Goal: Information Seeking & Learning: Understand process/instructions

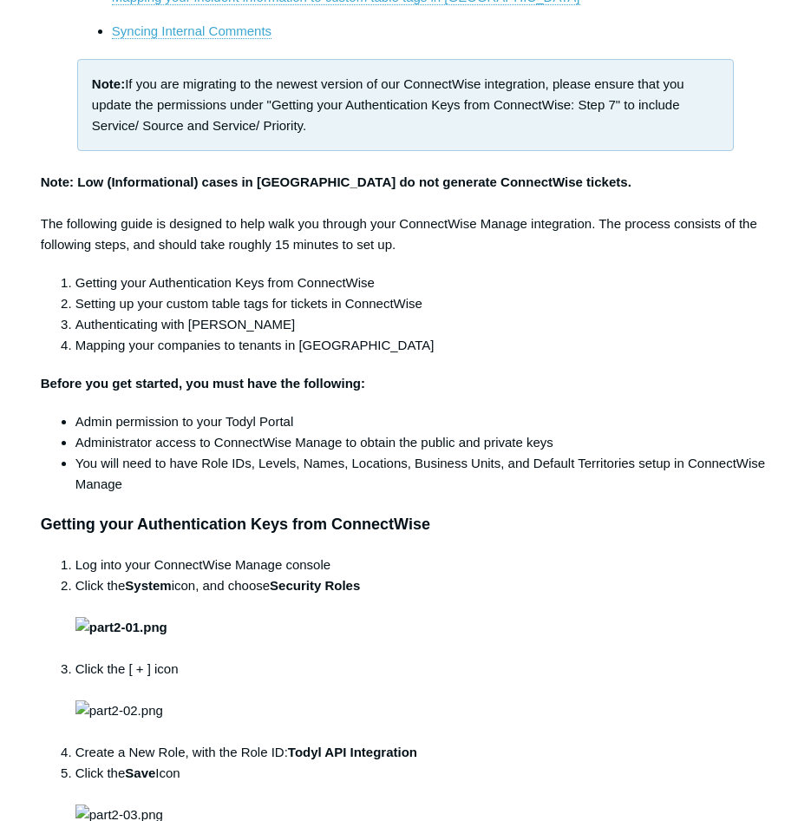
scroll to position [521, 0]
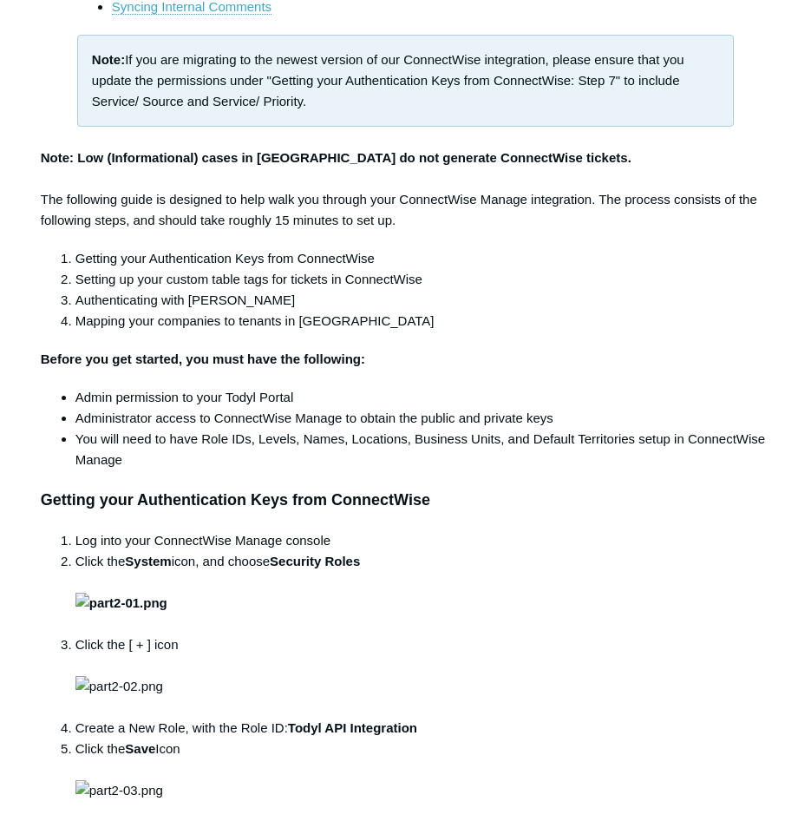
click at [702, 632] on li "Click the System icon, and choose Security Roles" at bounding box center [424, 592] width 696 height 83
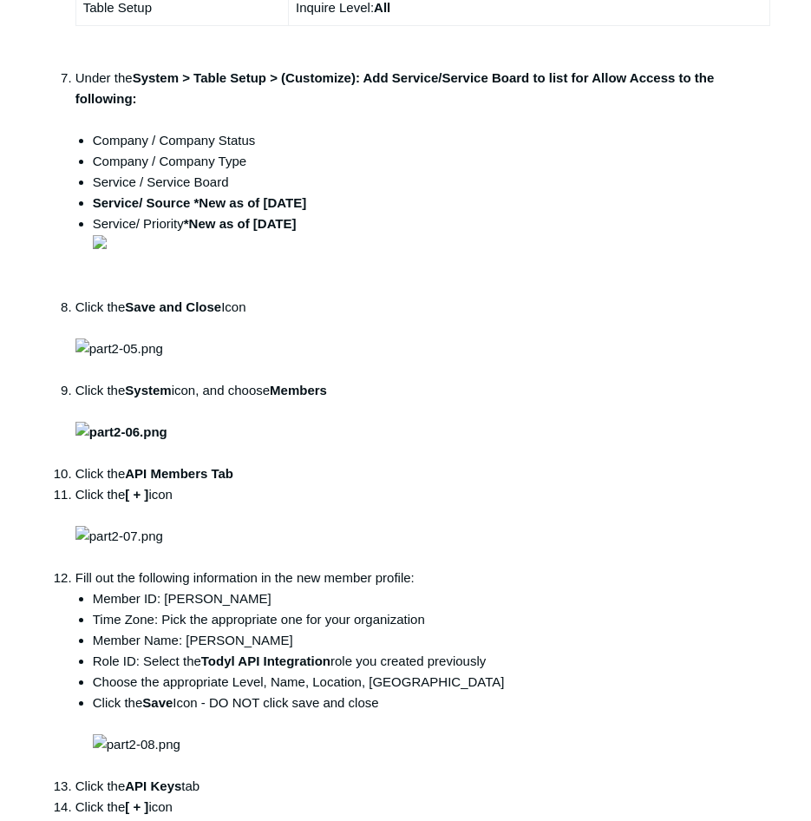
scroll to position [1562, 0]
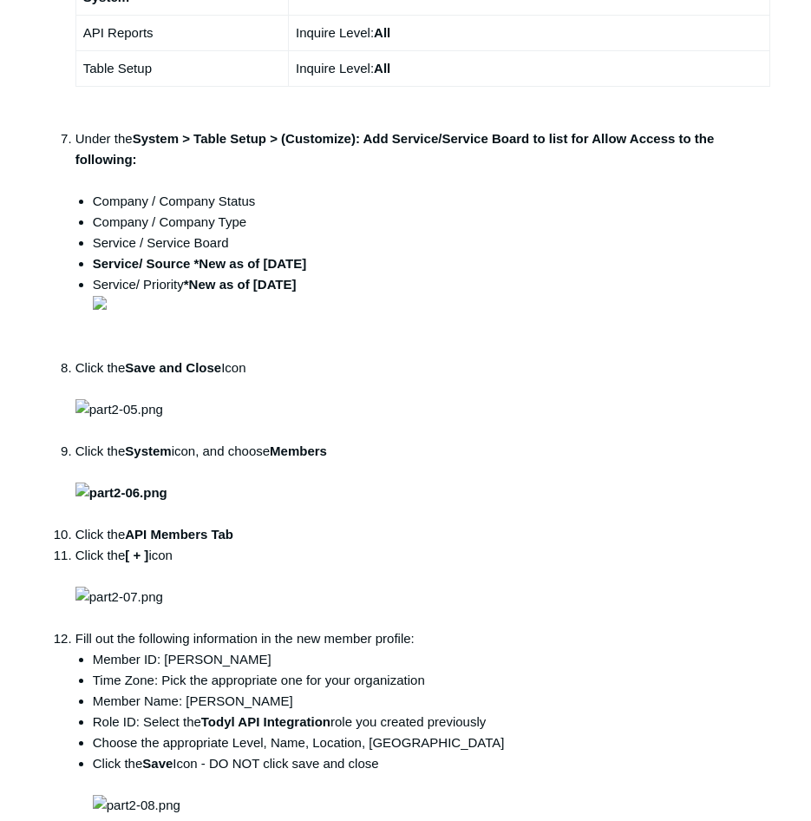
drag, startPoint x: 390, startPoint y: 409, endPoint x: 446, endPoint y: 415, distance: 56.7
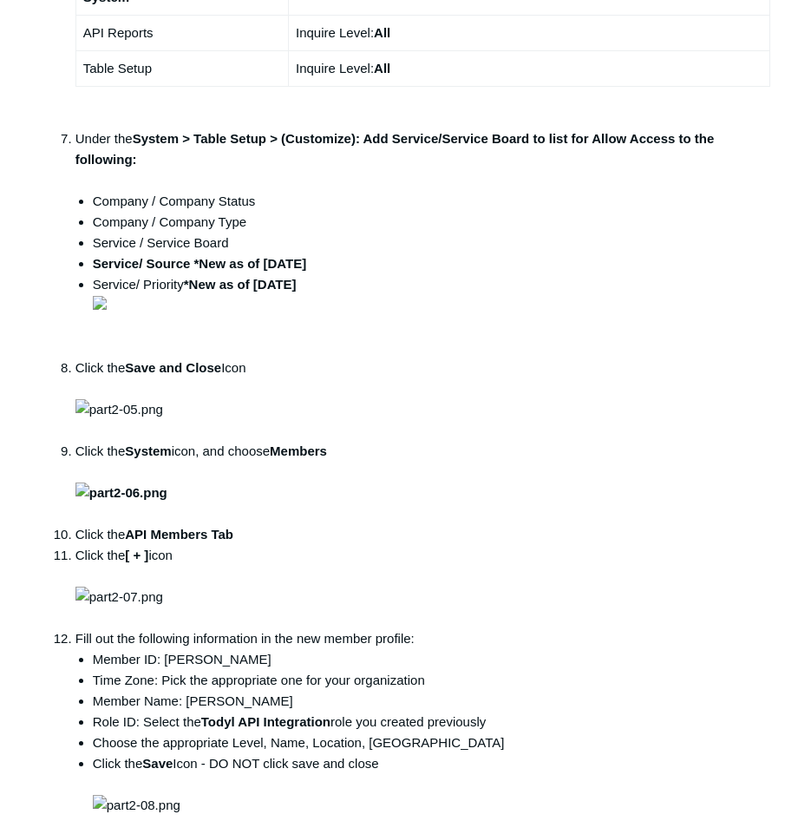
drag, startPoint x: 415, startPoint y: 410, endPoint x: 294, endPoint y: 414, distance: 120.7
copy strong "Todyl API Integration"
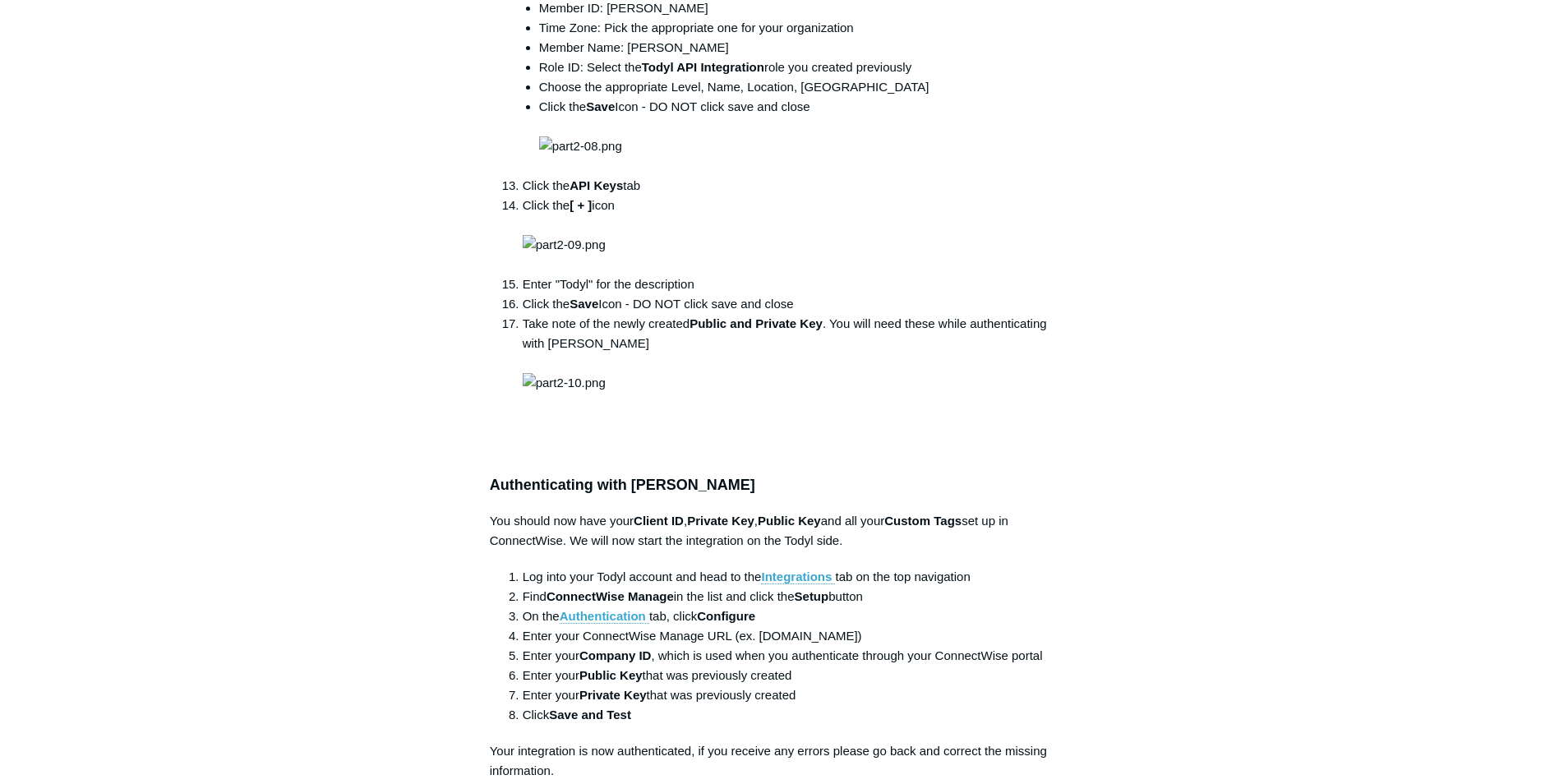
scroll to position [2055, 0]
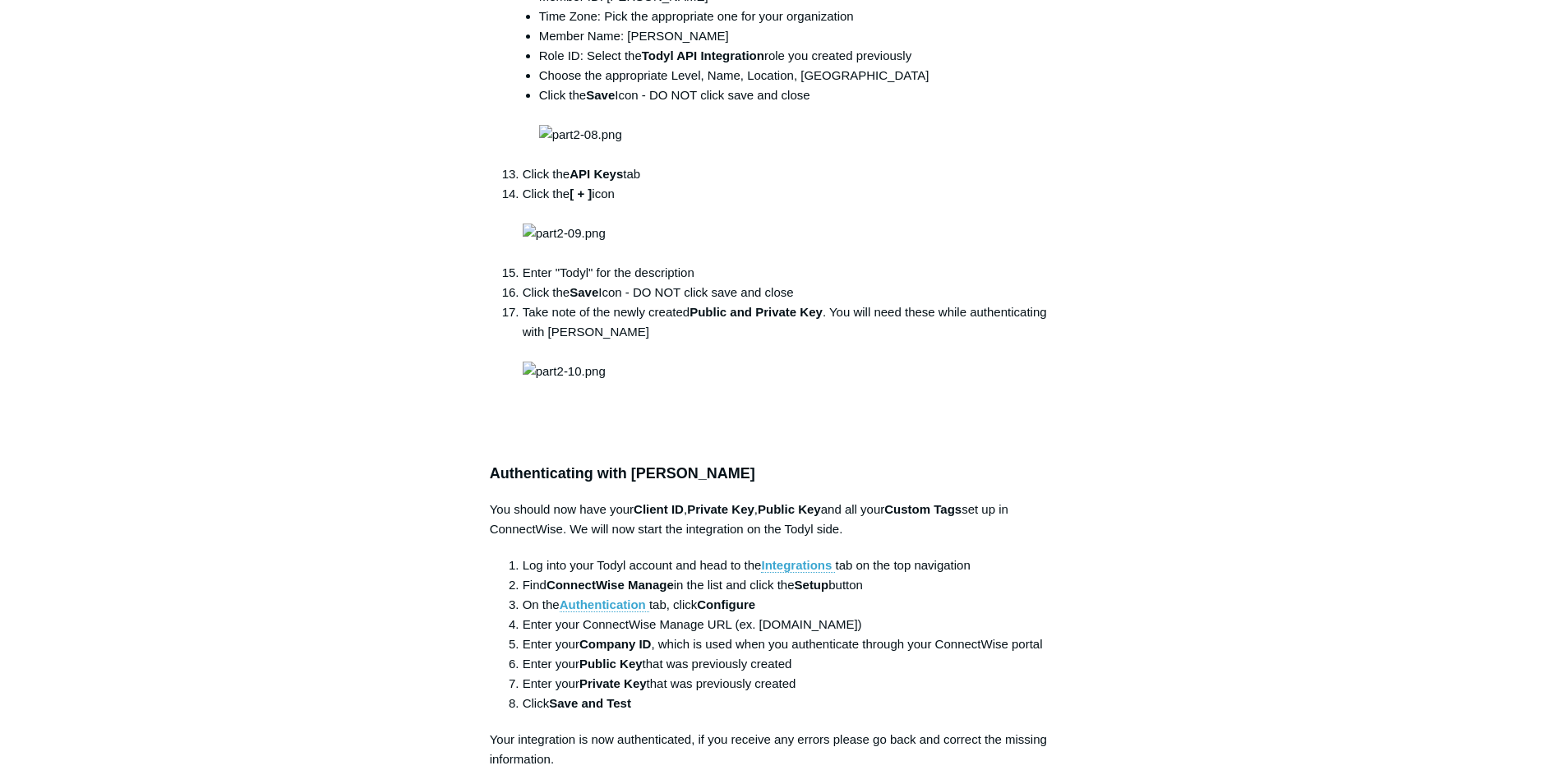
drag, startPoint x: 799, startPoint y: 414, endPoint x: 956, endPoint y: 416, distance: 157.0
copy strong "Add Service/Service Board"
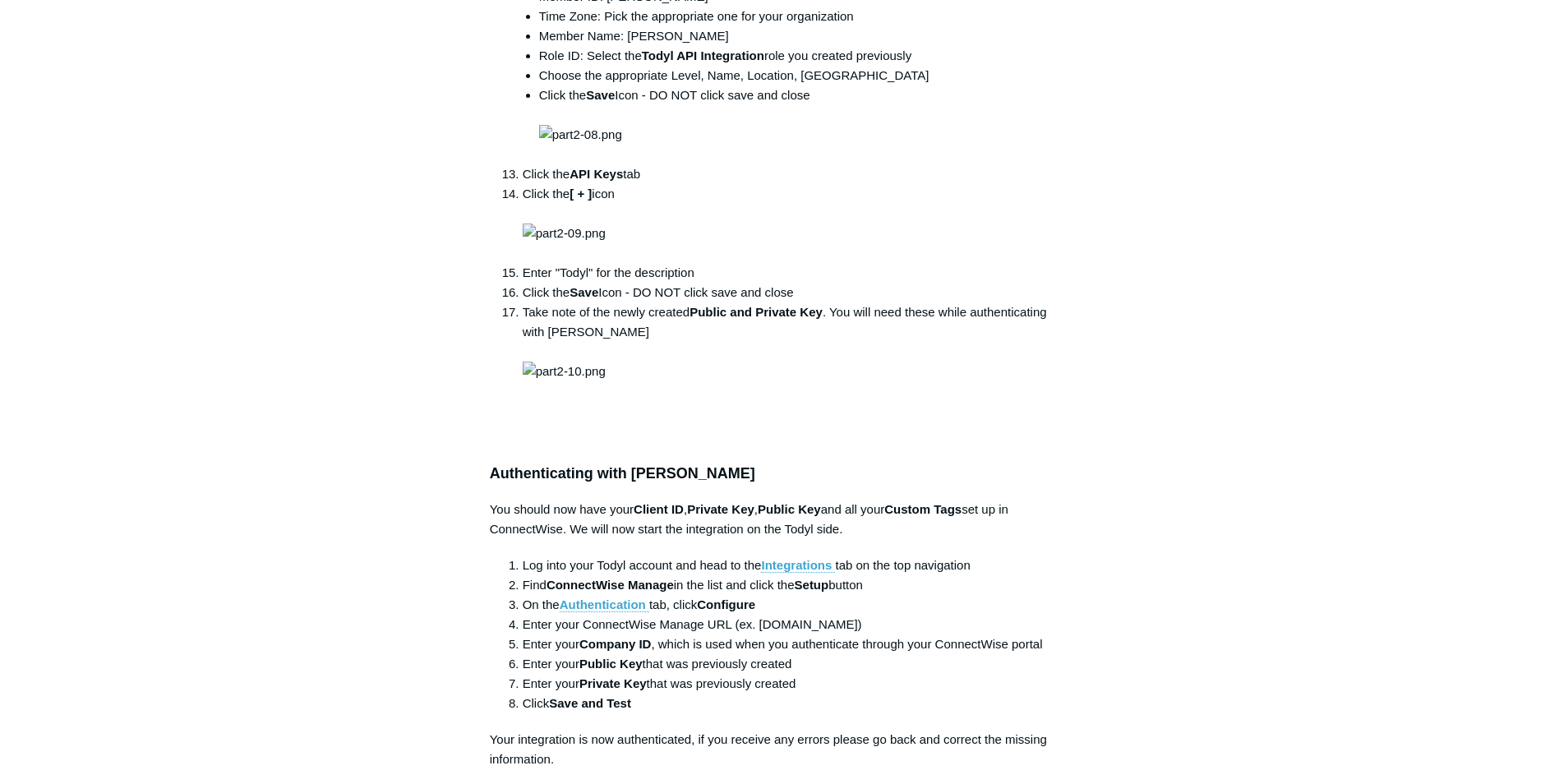
copy strong "Customize"
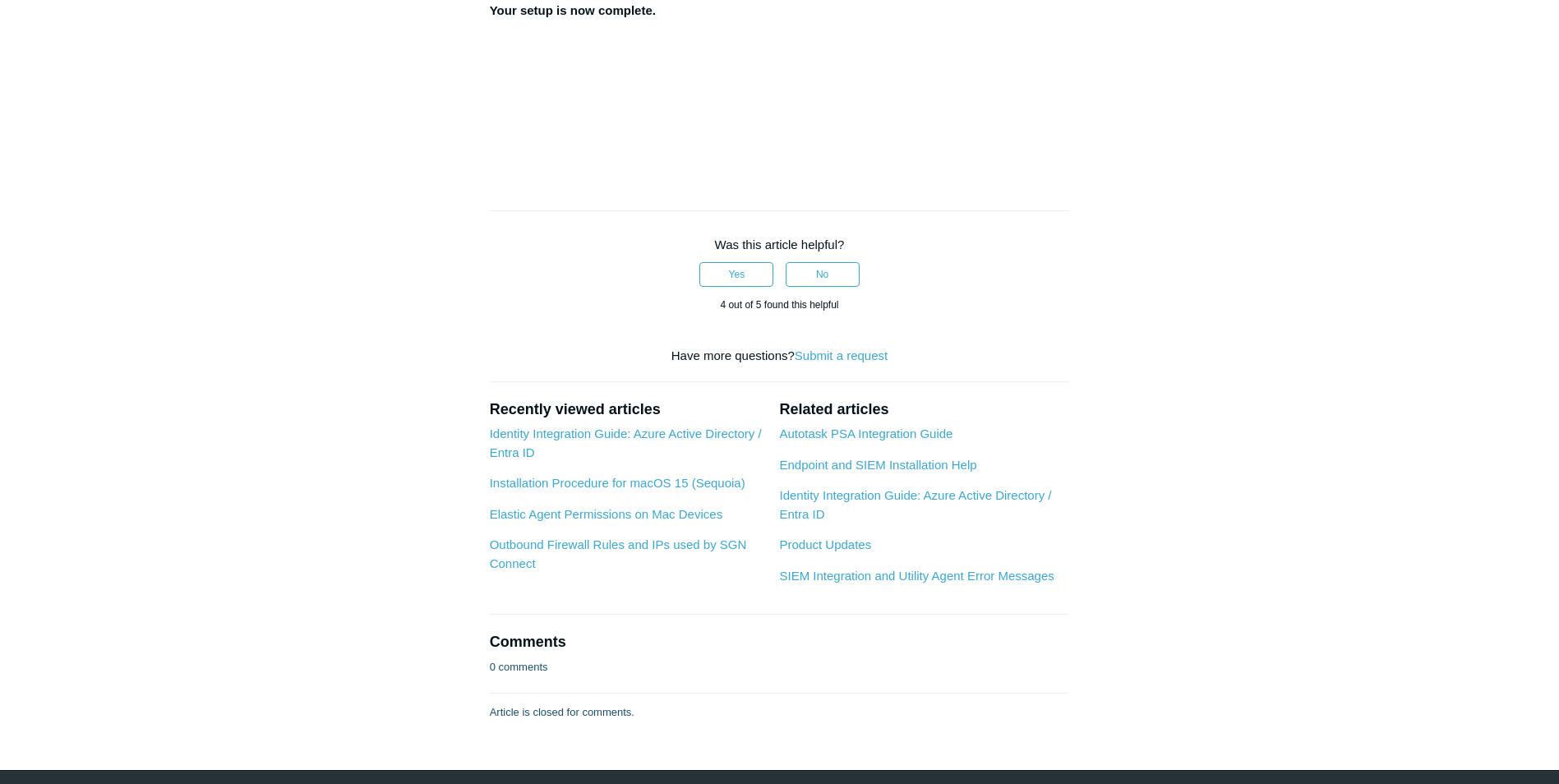
scroll to position [3615, 0]
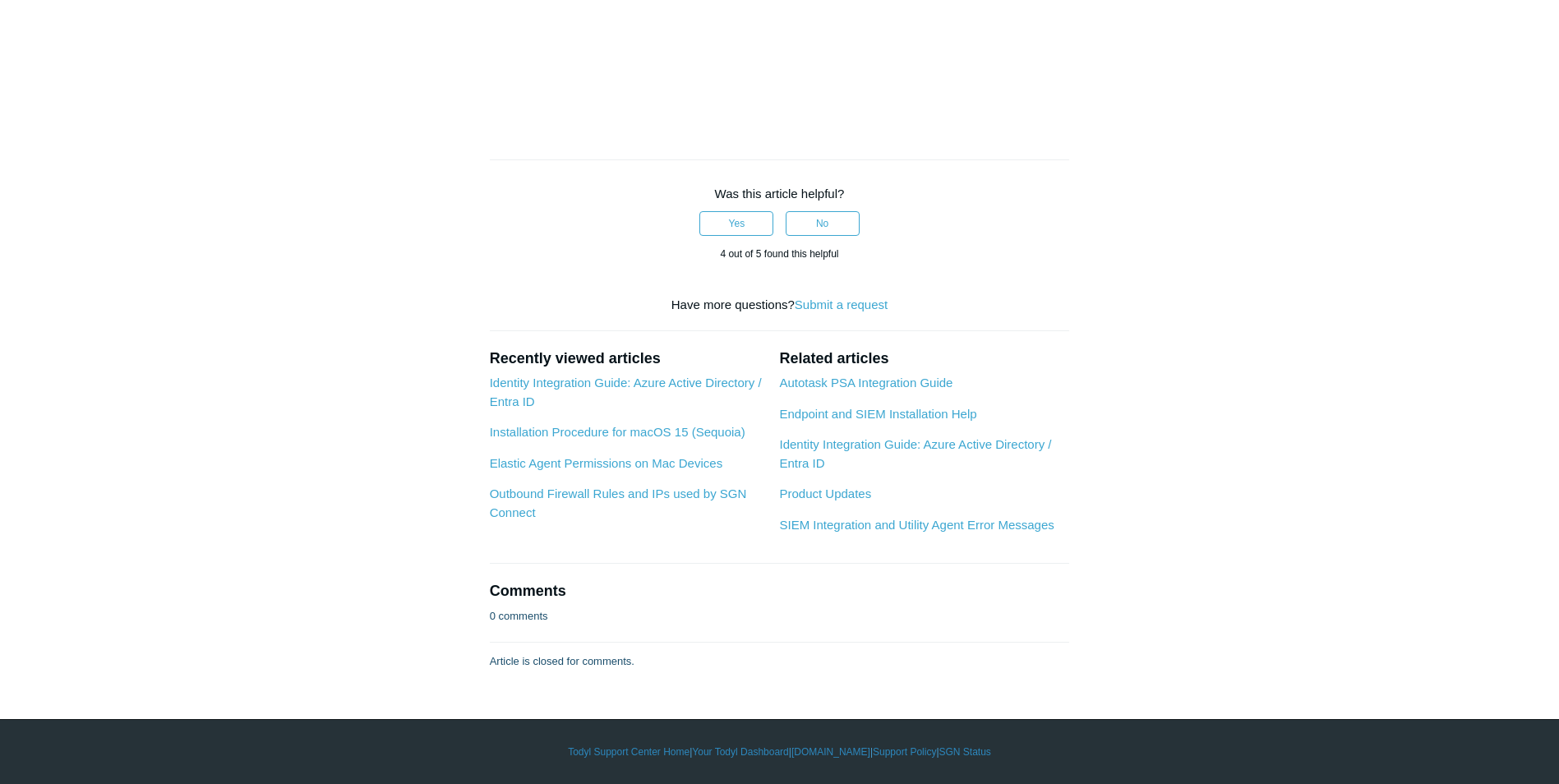
copy li "Todyl"
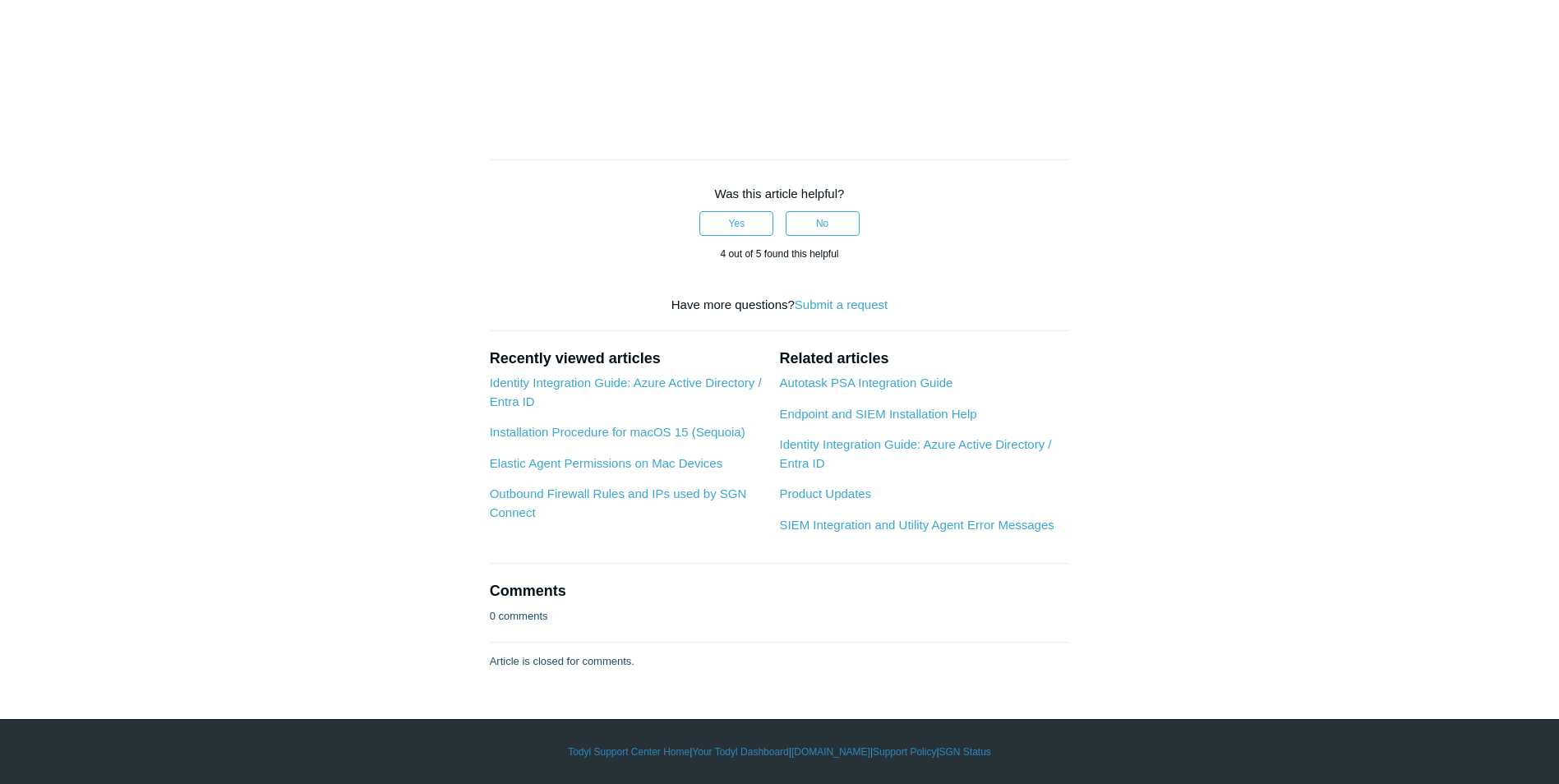
copy li "Todyl"
drag, startPoint x: 676, startPoint y: 645, endPoint x: 772, endPoint y: 650, distance: 96.1
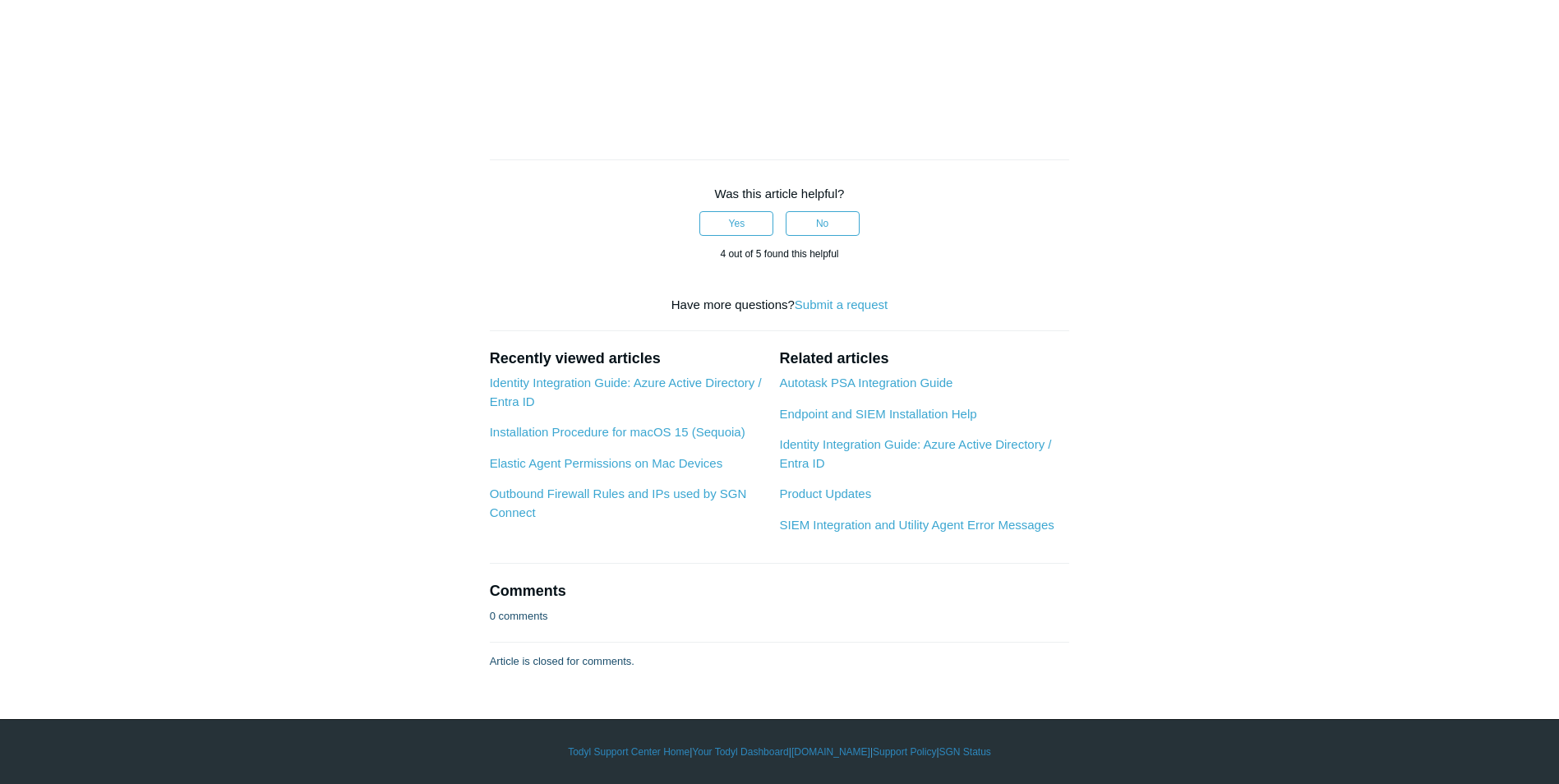
drag, startPoint x: 766, startPoint y: 645, endPoint x: 650, endPoint y: 645, distance: 116.0
drag, startPoint x: 645, startPoint y: 644, endPoint x: 768, endPoint y: 650, distance: 123.1
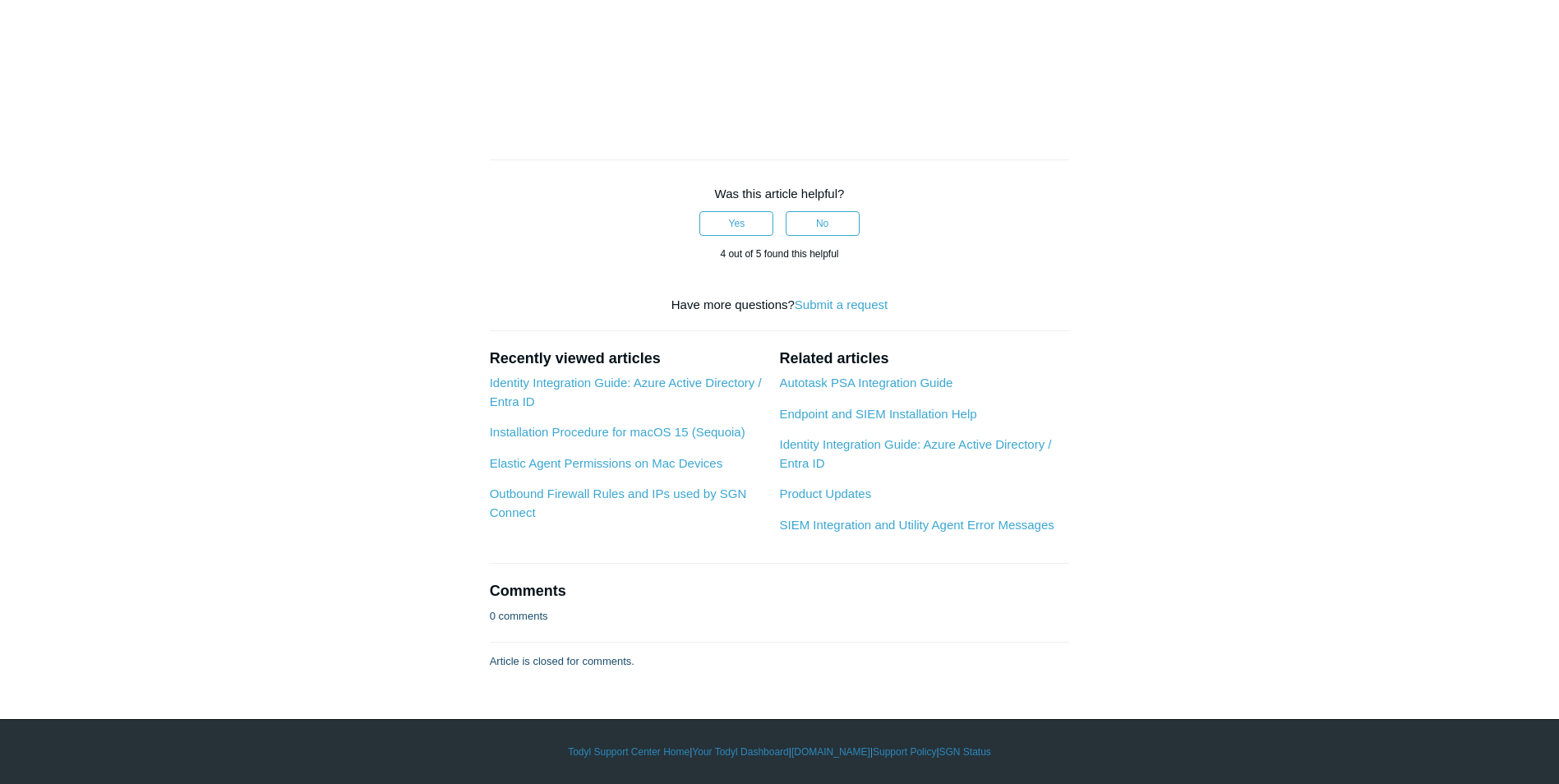
copy strong "Todyl API Integration"
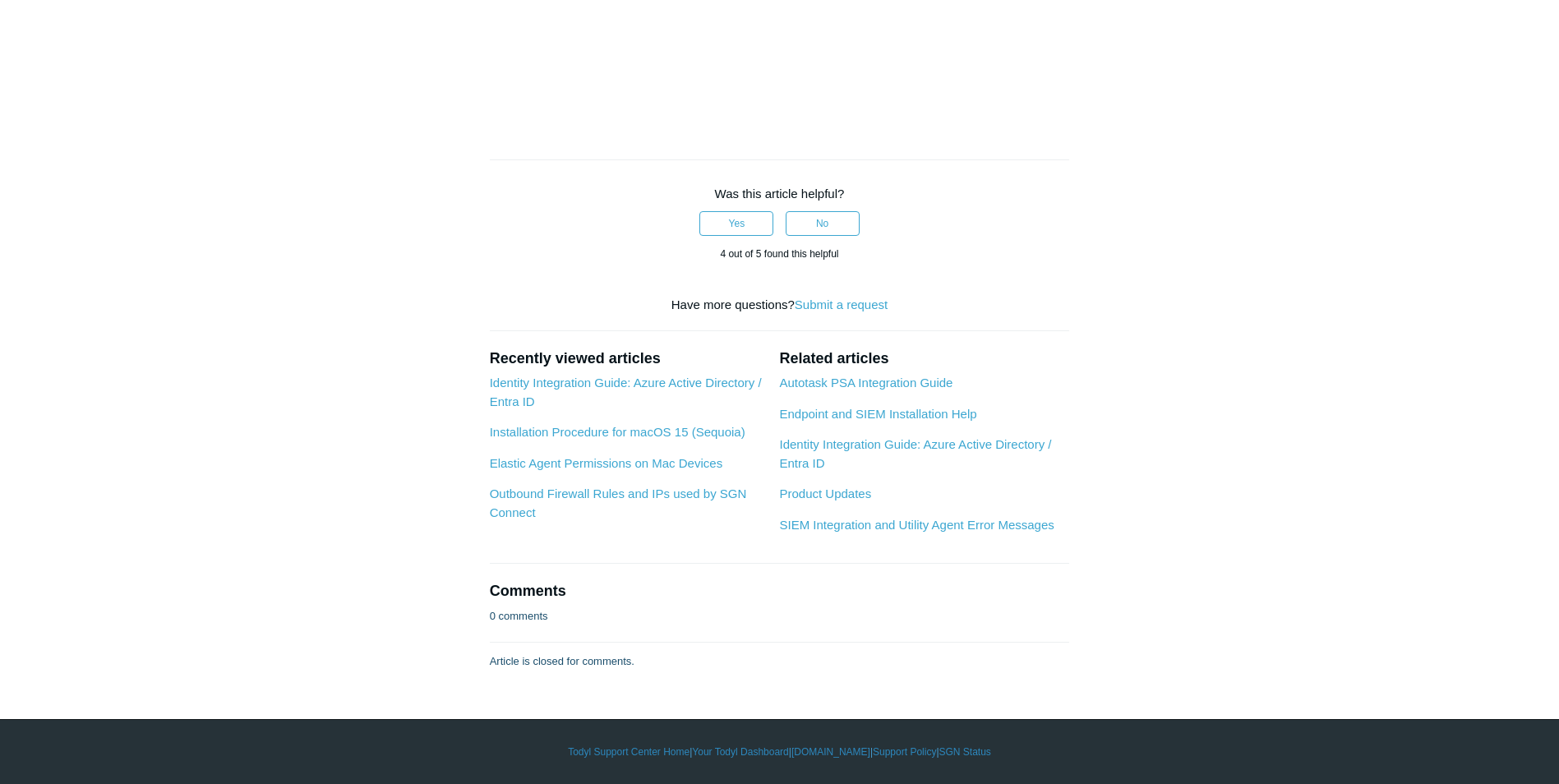
copy li "Todyl"
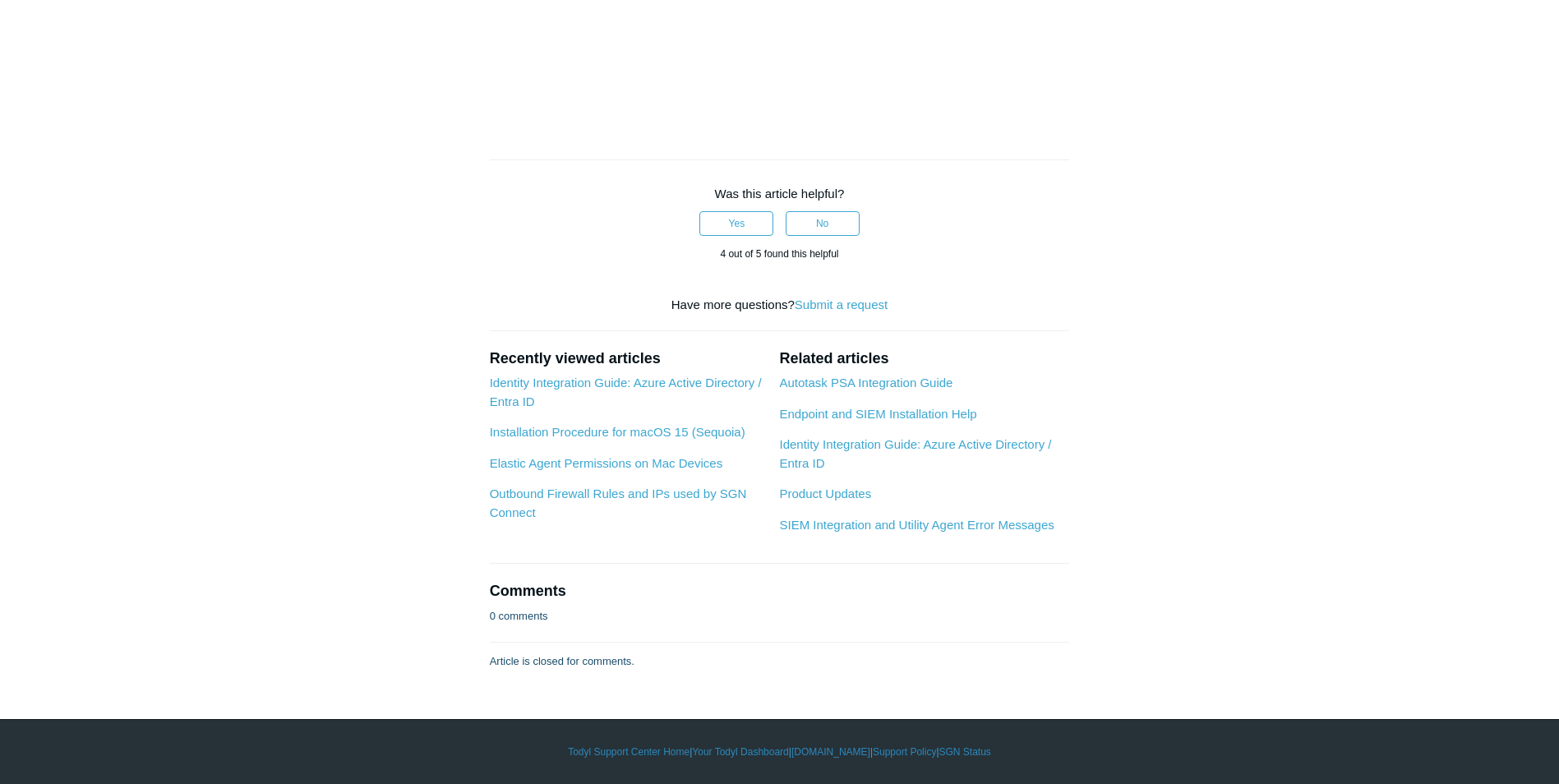
copy li "Todyl"
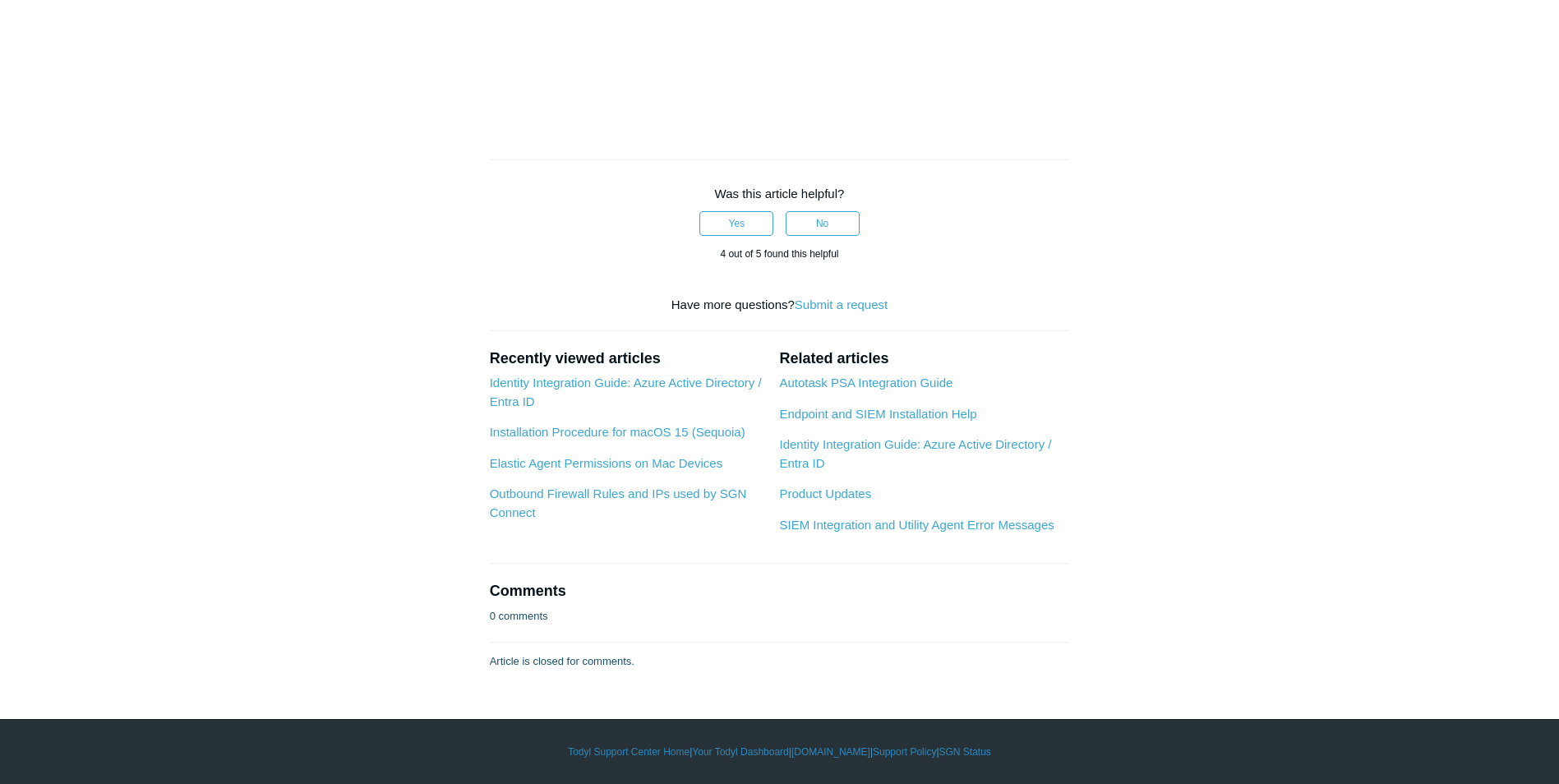
copy li "Todyl"
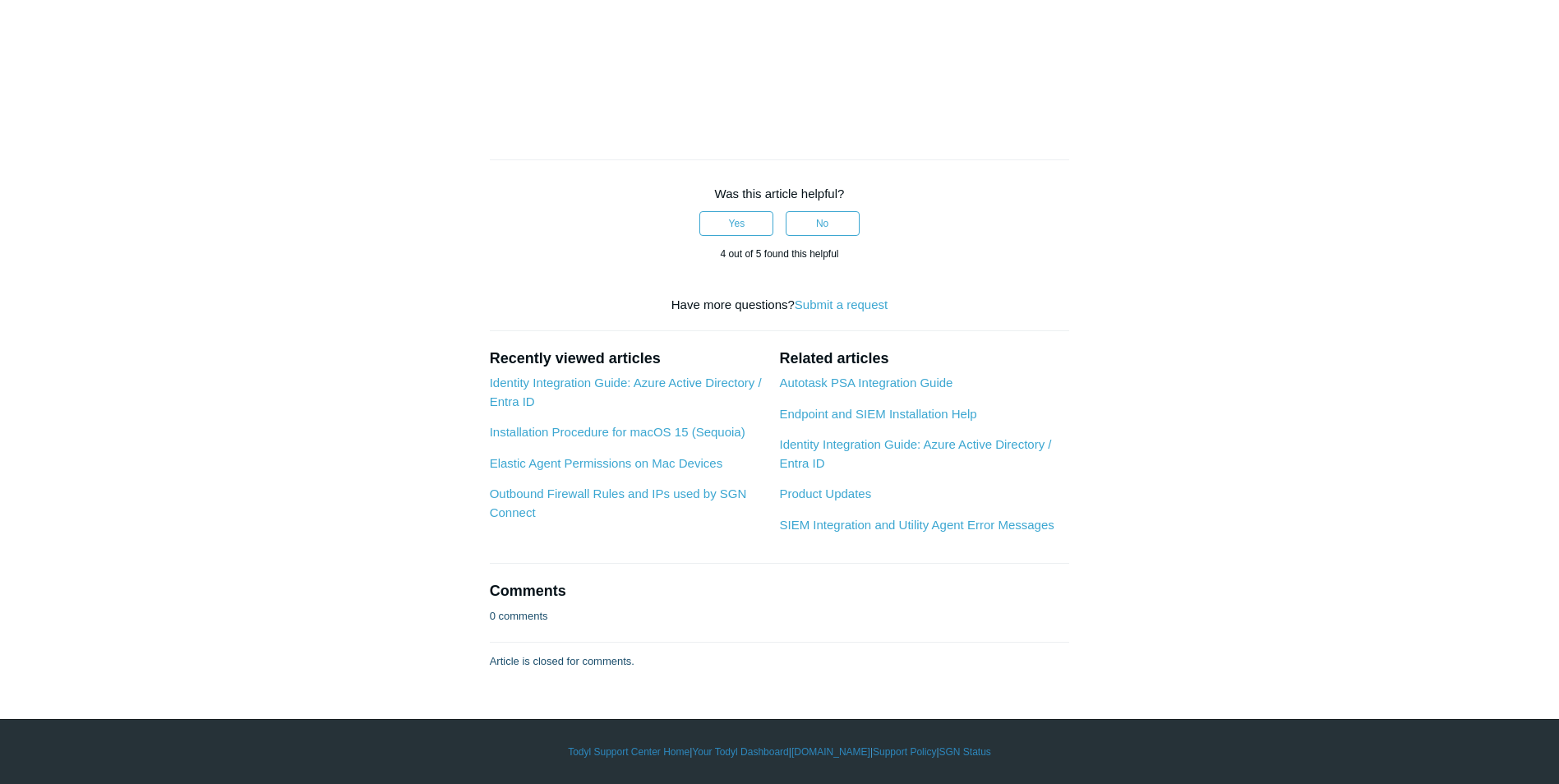
copy li "Todyl"
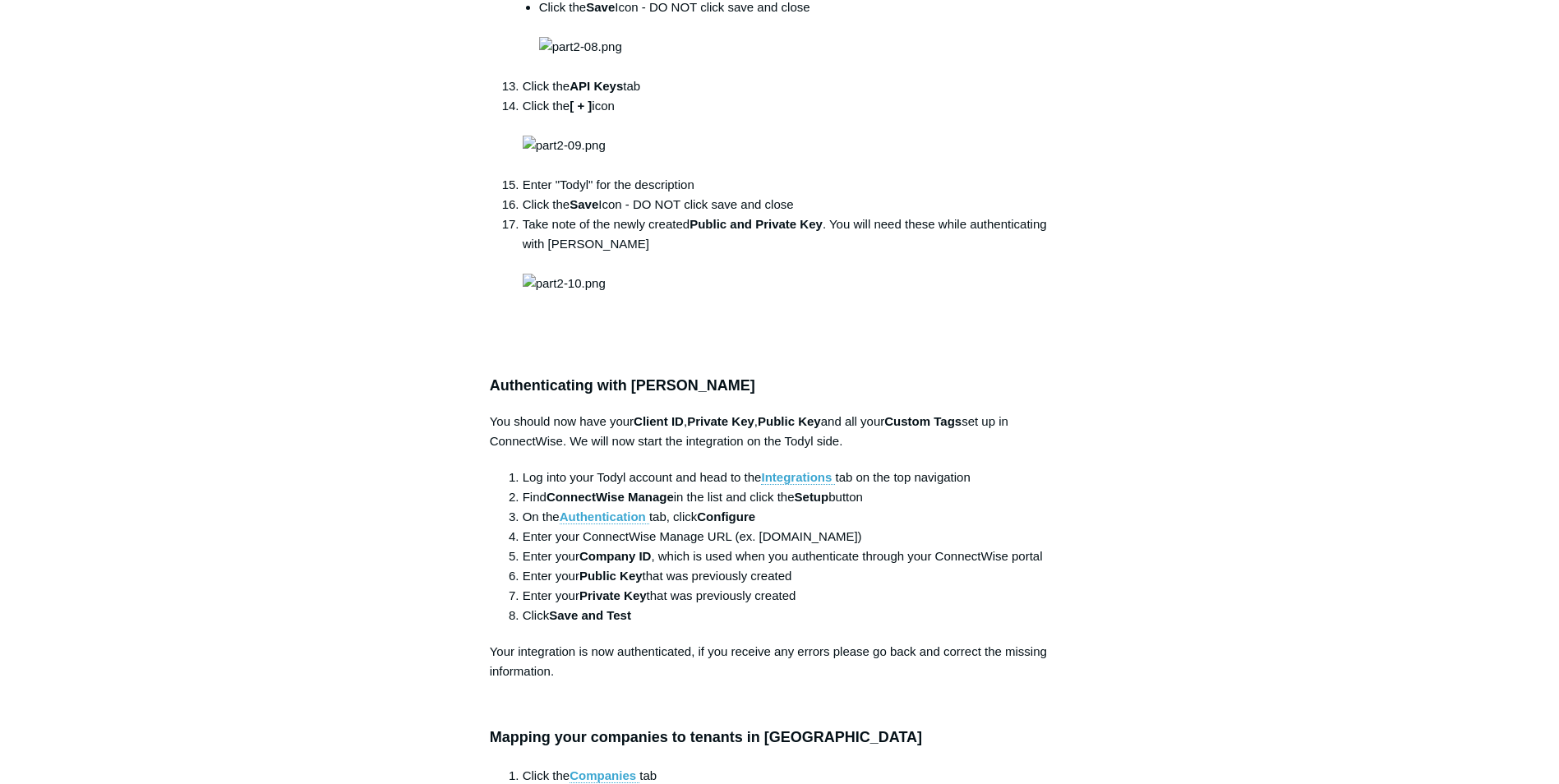
scroll to position [1808, 0]
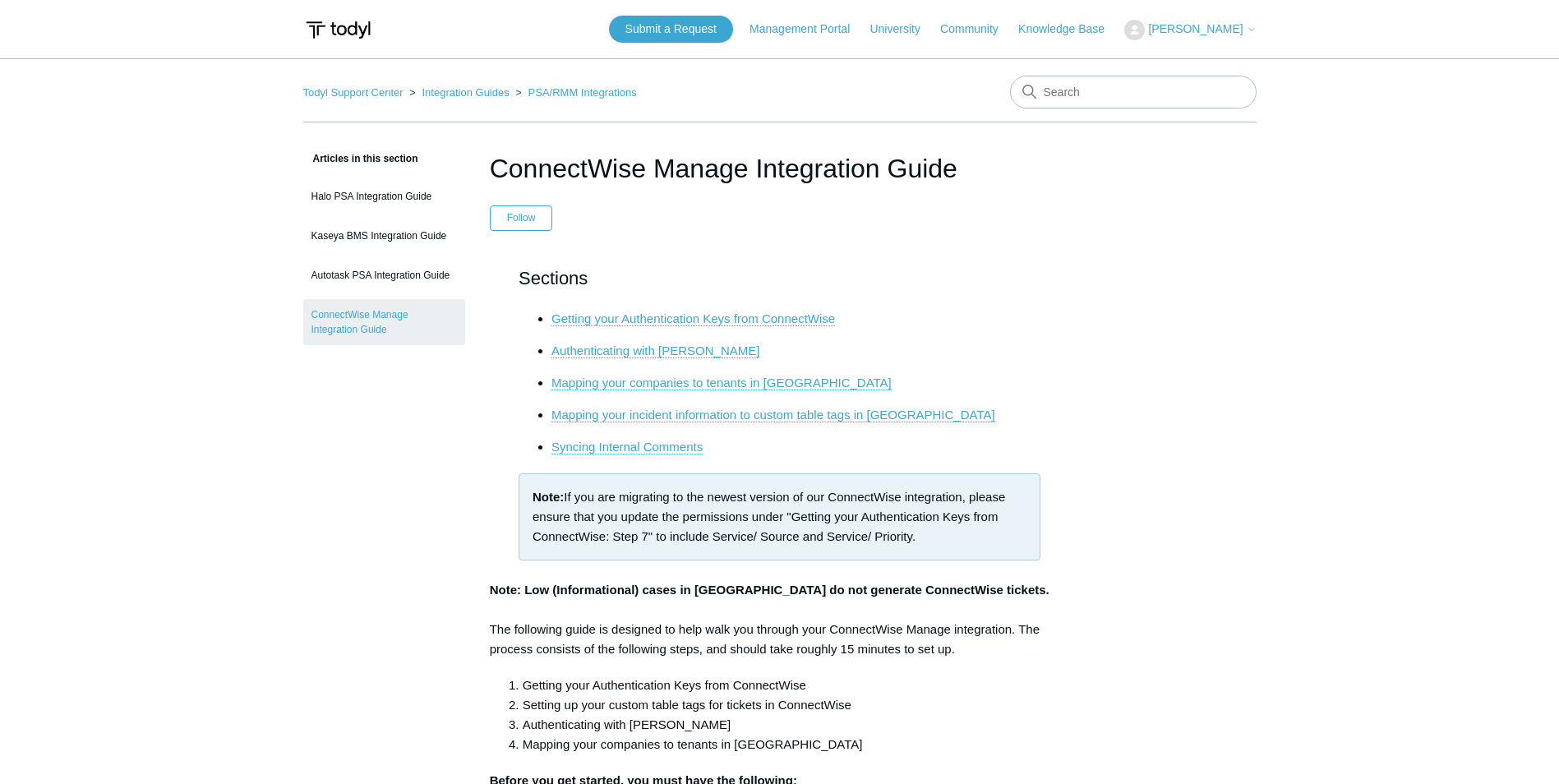
drag, startPoint x: 1262, startPoint y: 310, endPoint x: 1269, endPoint y: 305, distance: 8.6
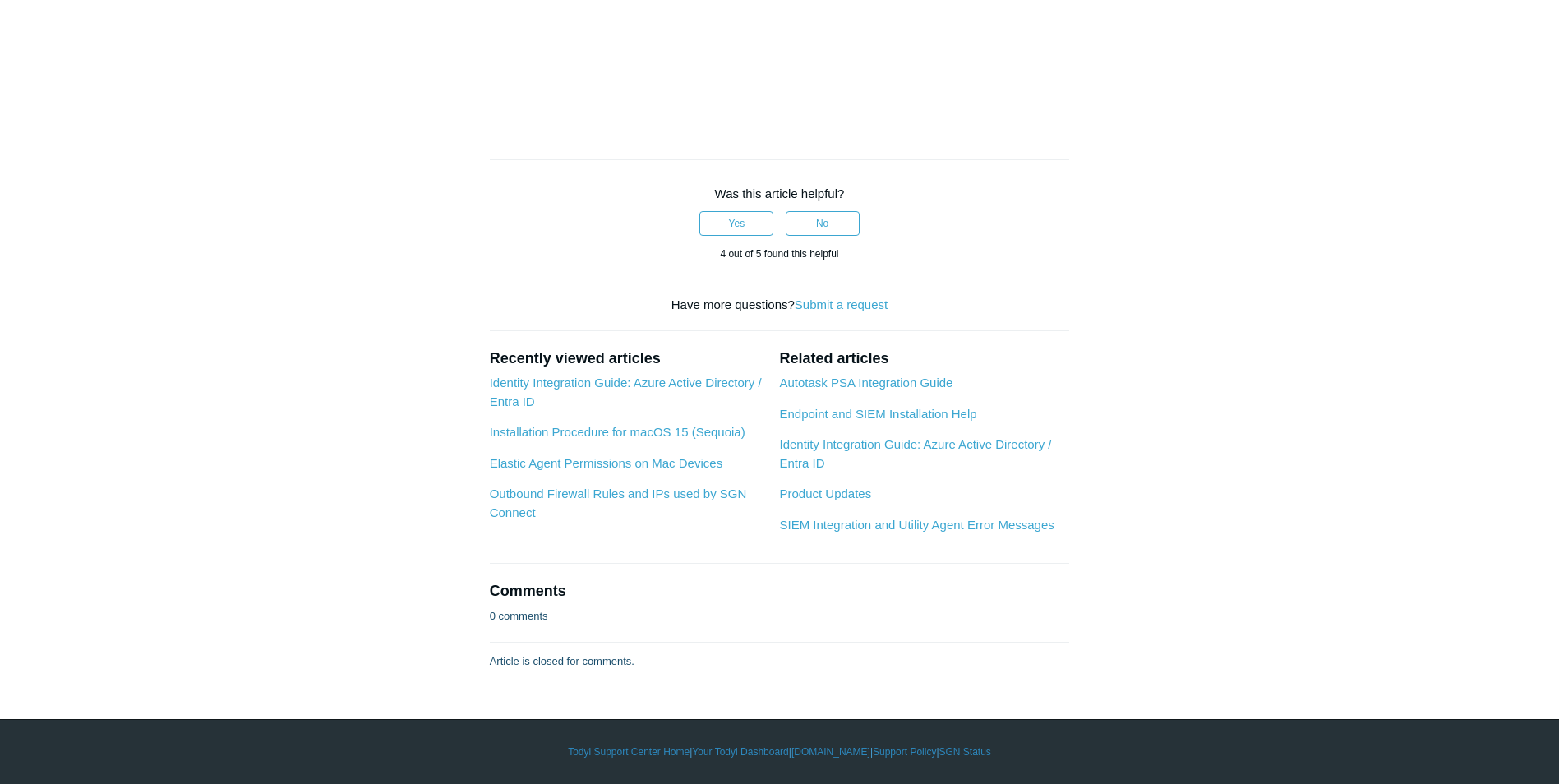
scroll to position [4930, 0]
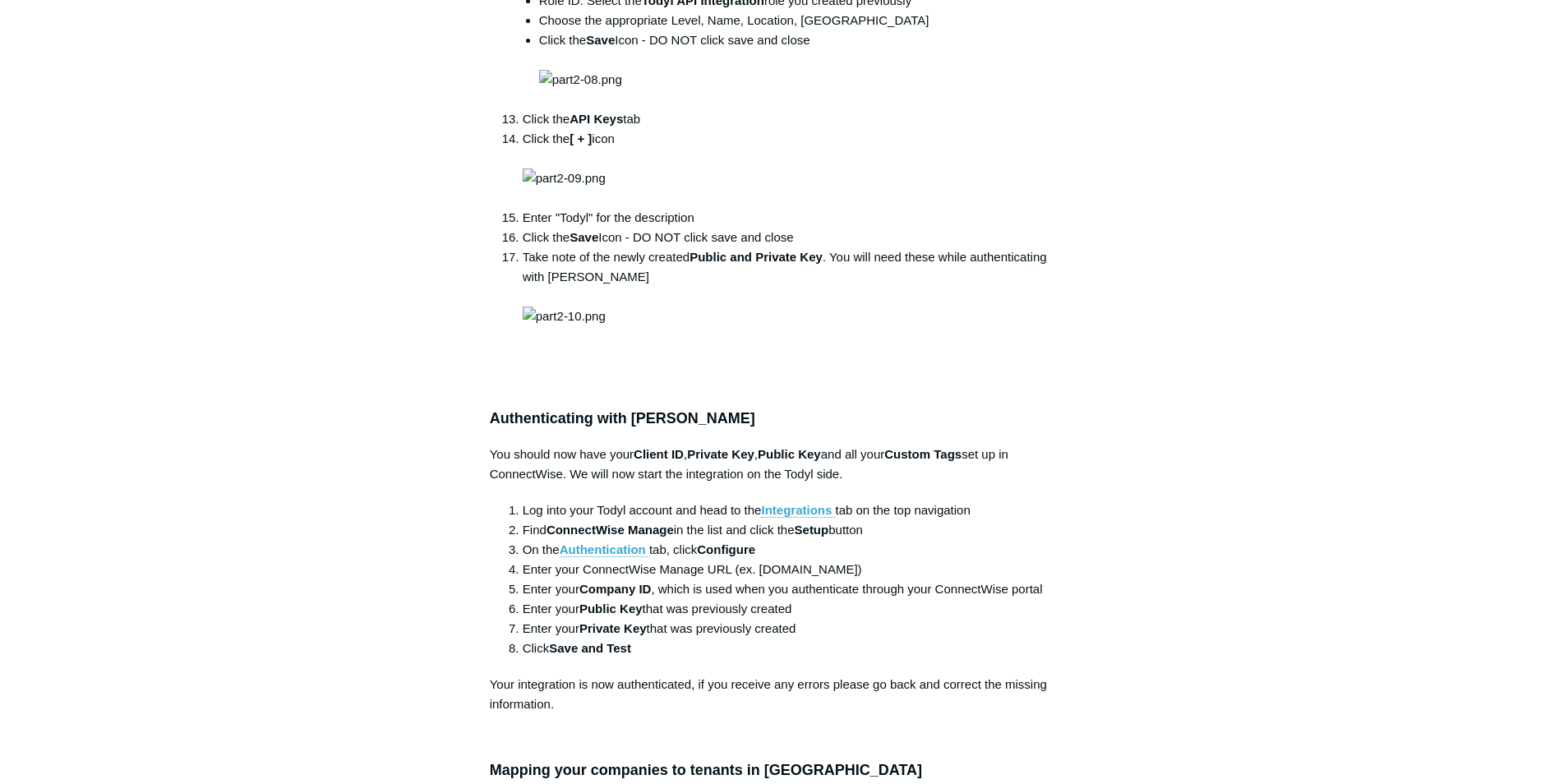
scroll to position [2055, 0]
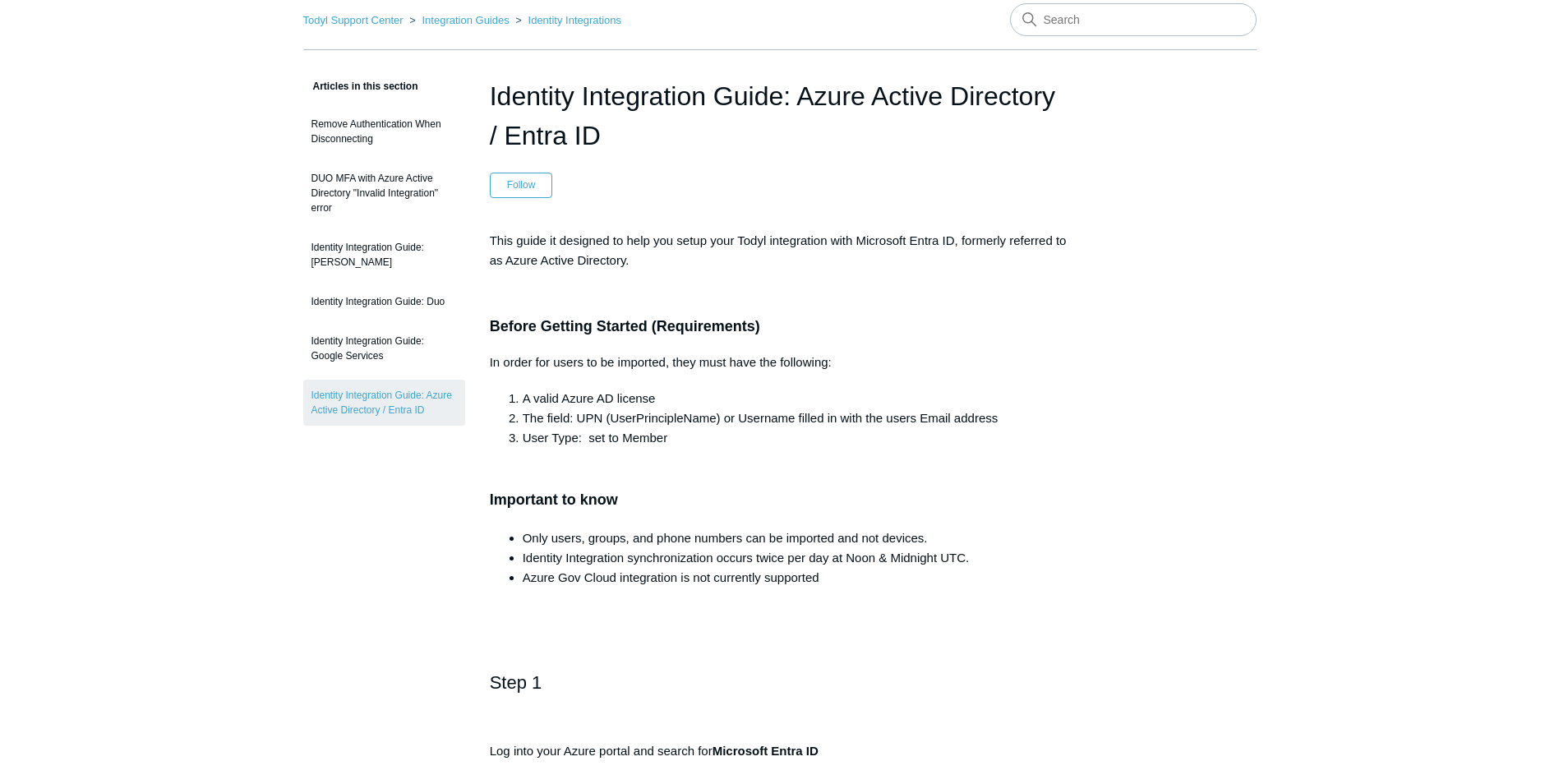
scroll to position [82, 0]
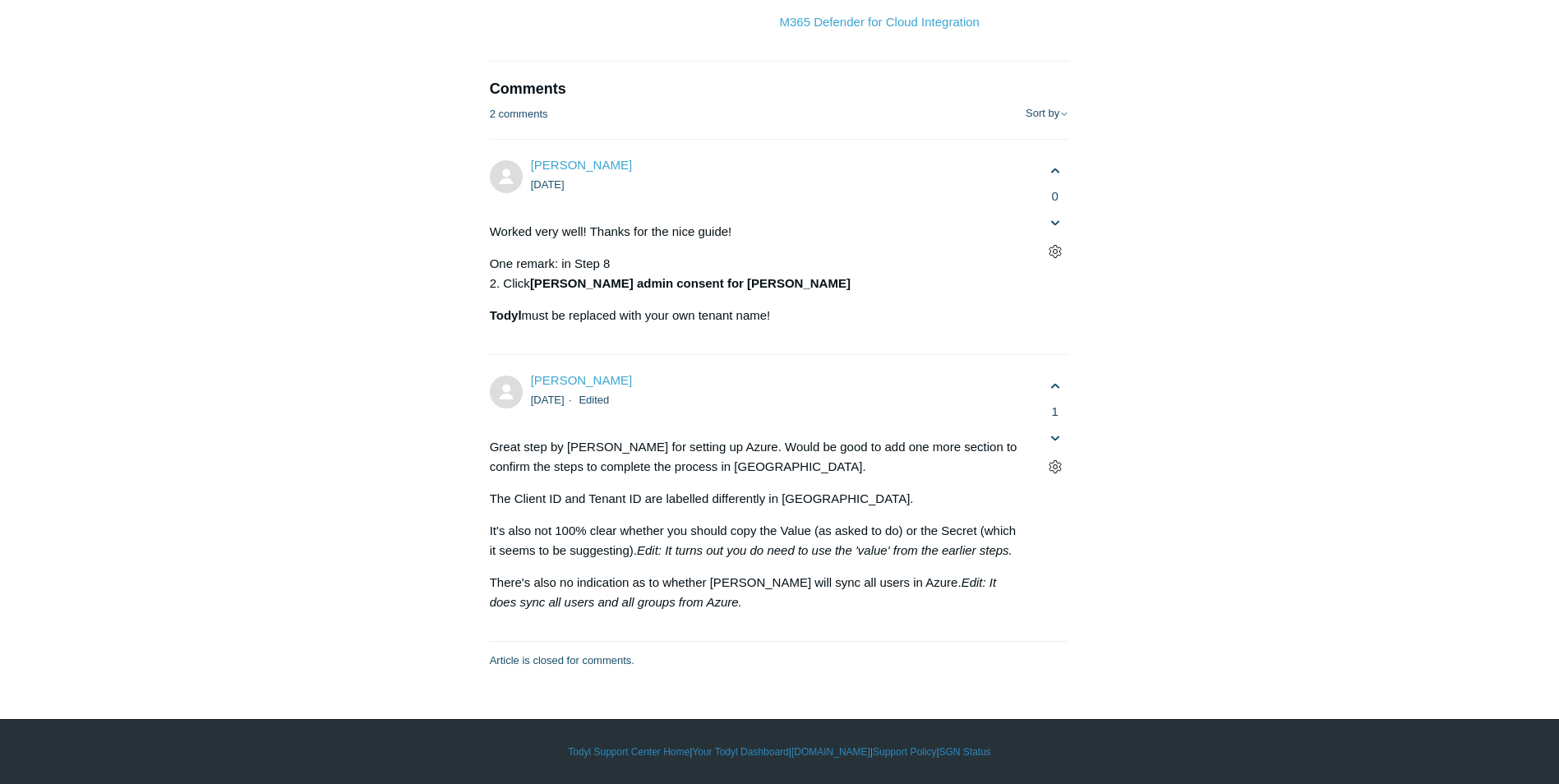
scroll to position [10435, 0]
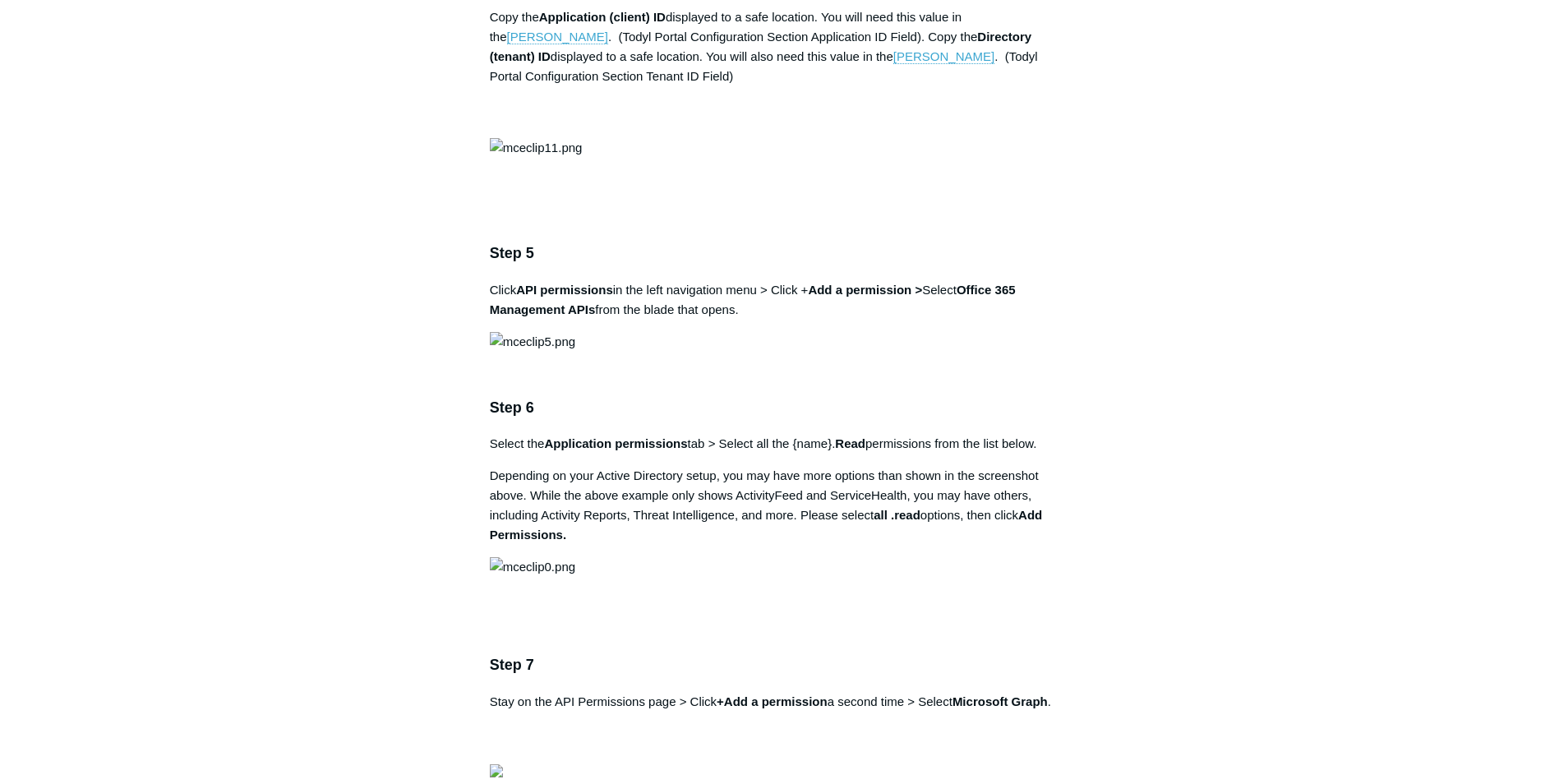
scroll to position [1890, 0]
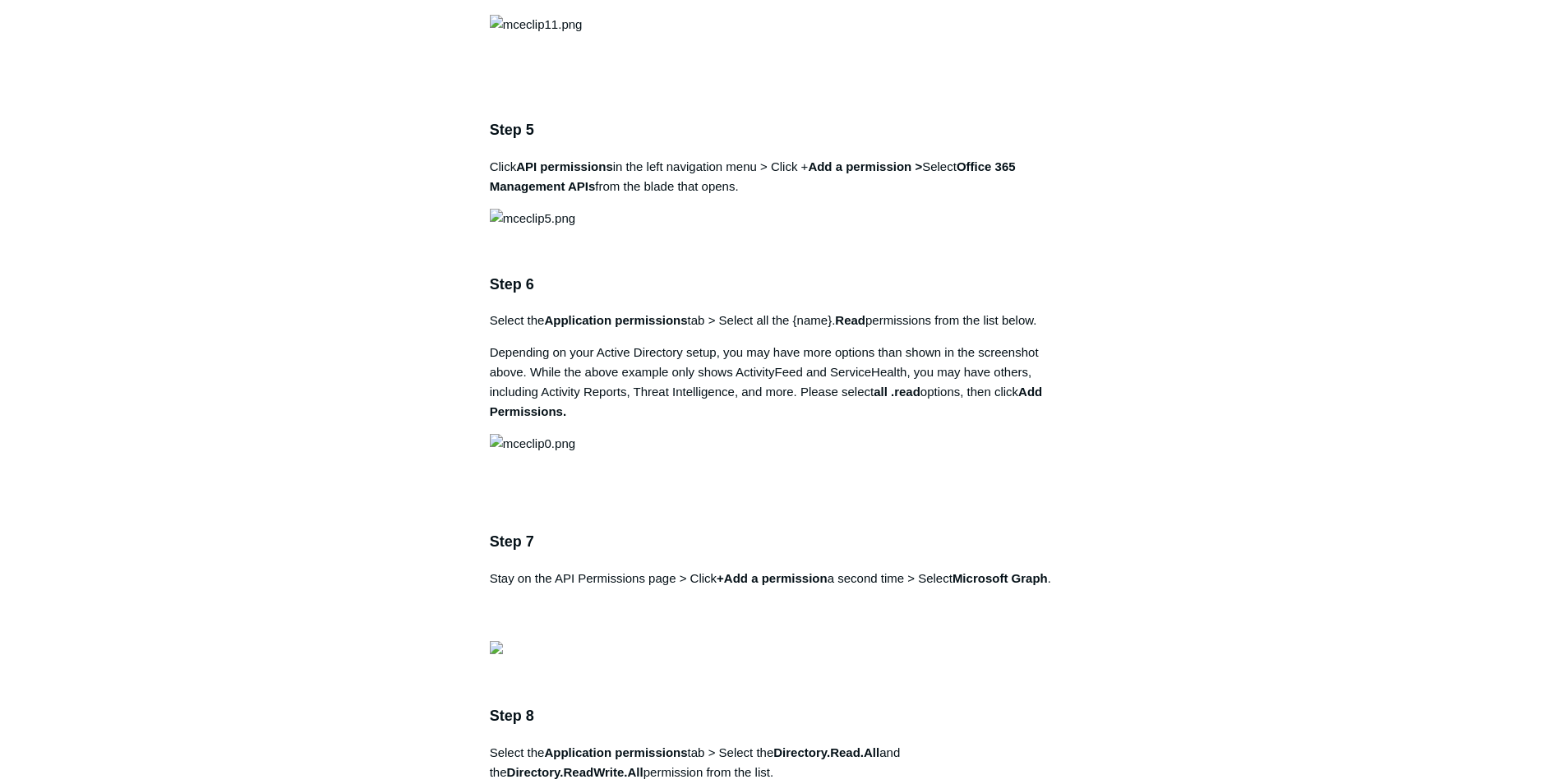
drag, startPoint x: 868, startPoint y: 254, endPoint x: 990, endPoint y: 290, distance: 127.2
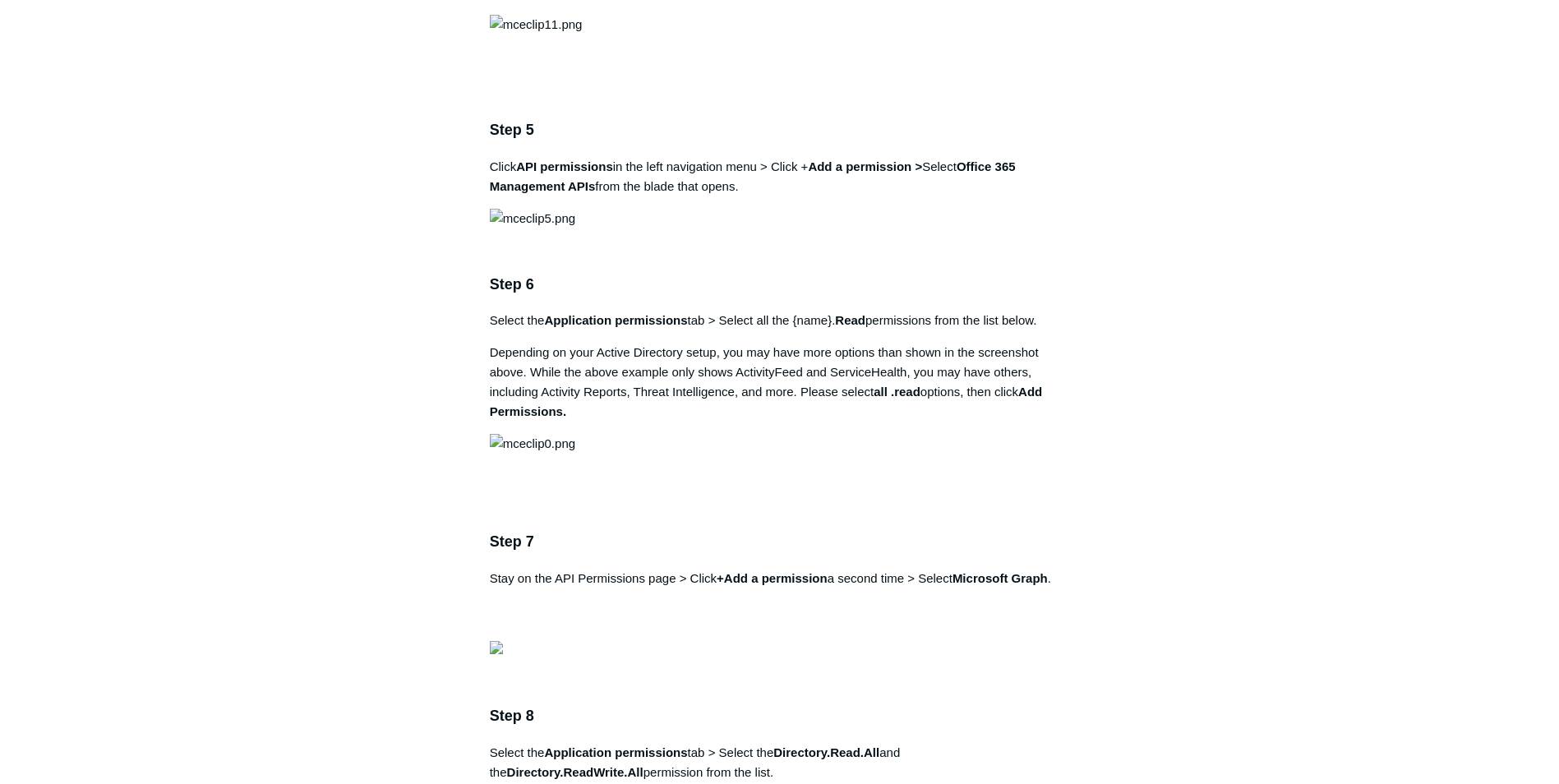
drag, startPoint x: 901, startPoint y: 256, endPoint x: 905, endPoint y: 302, distance: 46.2
drag, startPoint x: 1051, startPoint y: 259, endPoint x: 925, endPoint y: 272, distance: 126.7
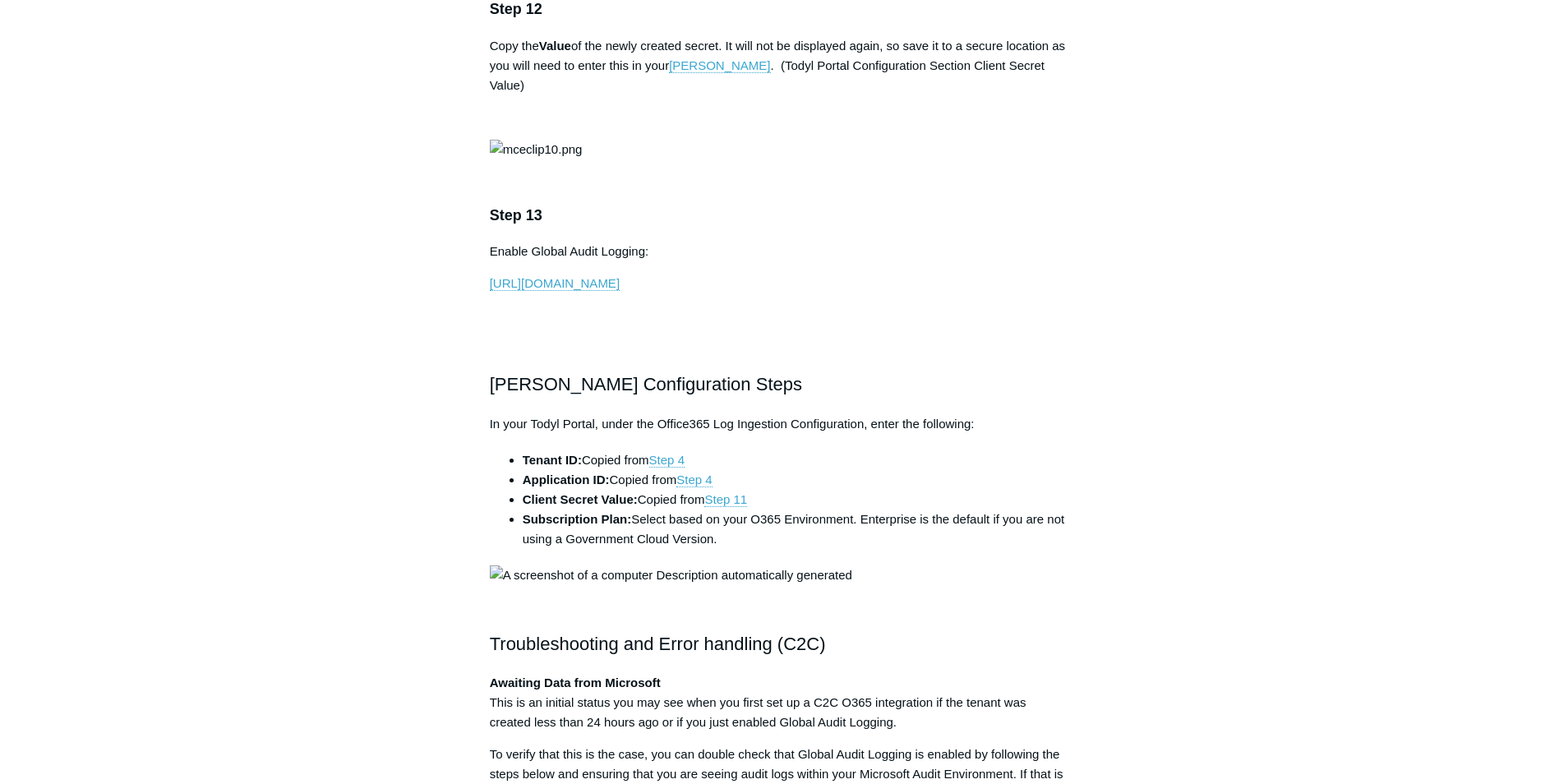
scroll to position [3780, 0]
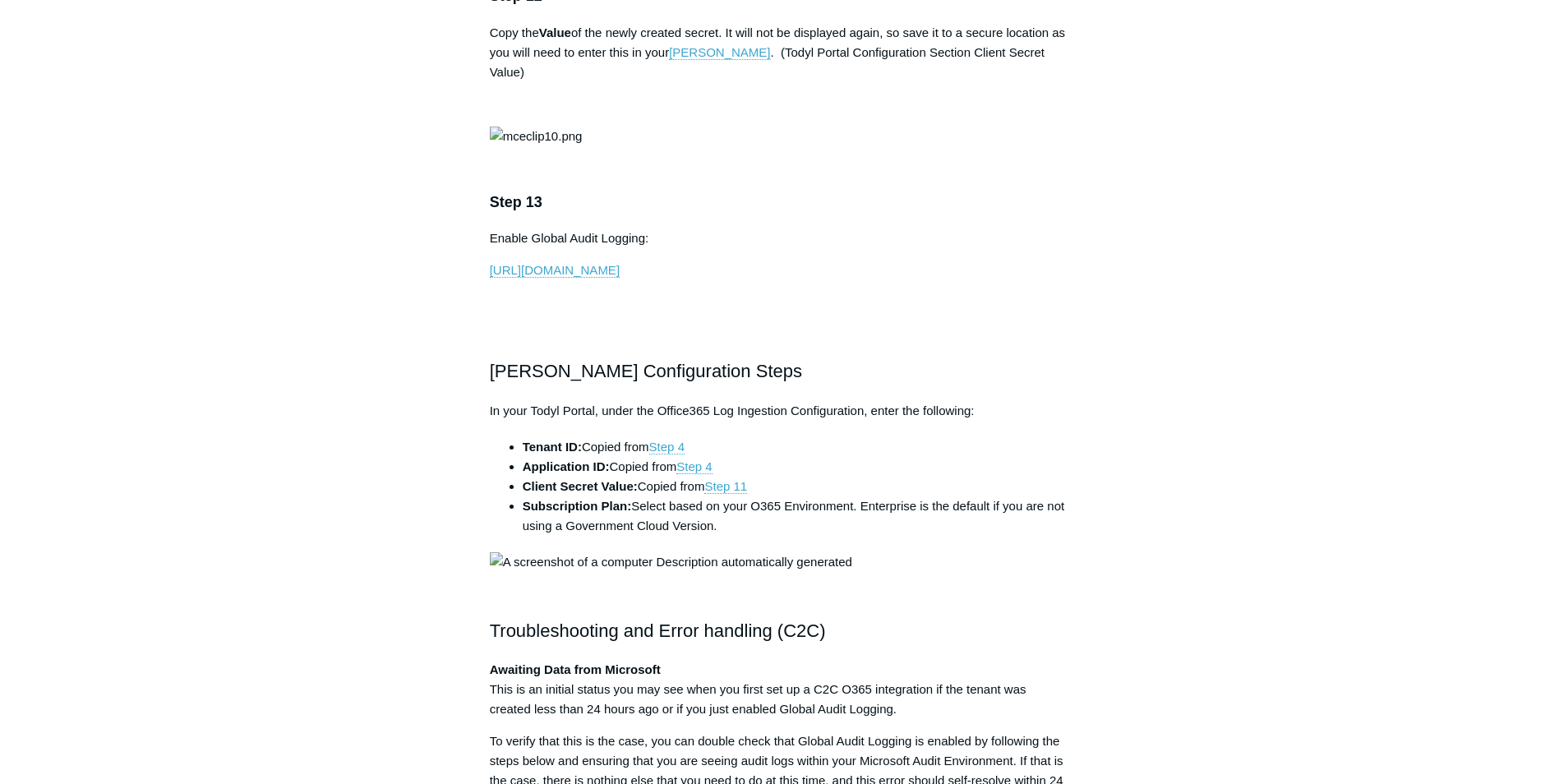
drag, startPoint x: 501, startPoint y: 249, endPoint x: 1038, endPoint y: 260, distance: 537.1
drag, startPoint x: 532, startPoint y: 276, endPoint x: 819, endPoint y: 278, distance: 287.0
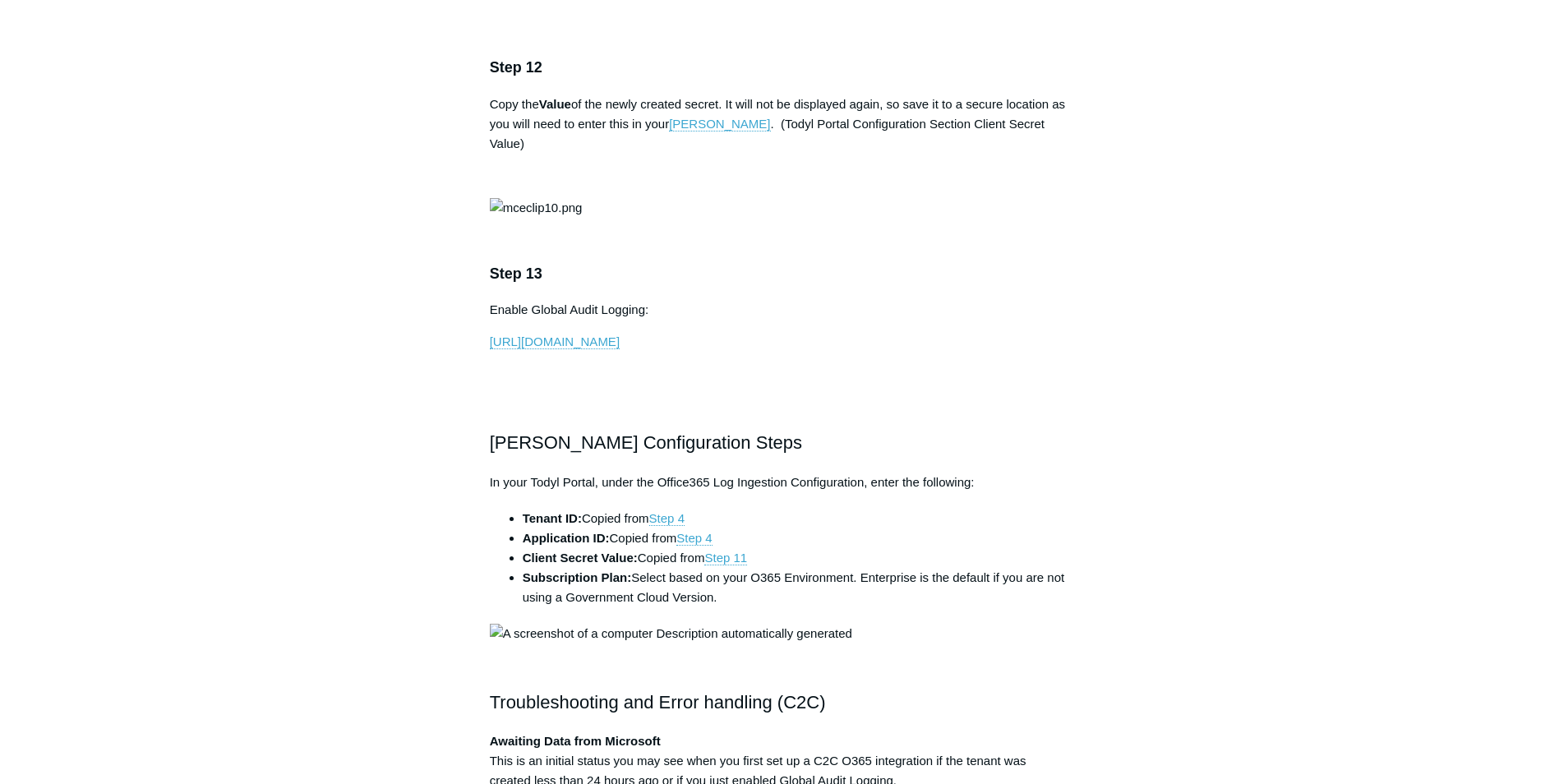
scroll to position [3697, 0]
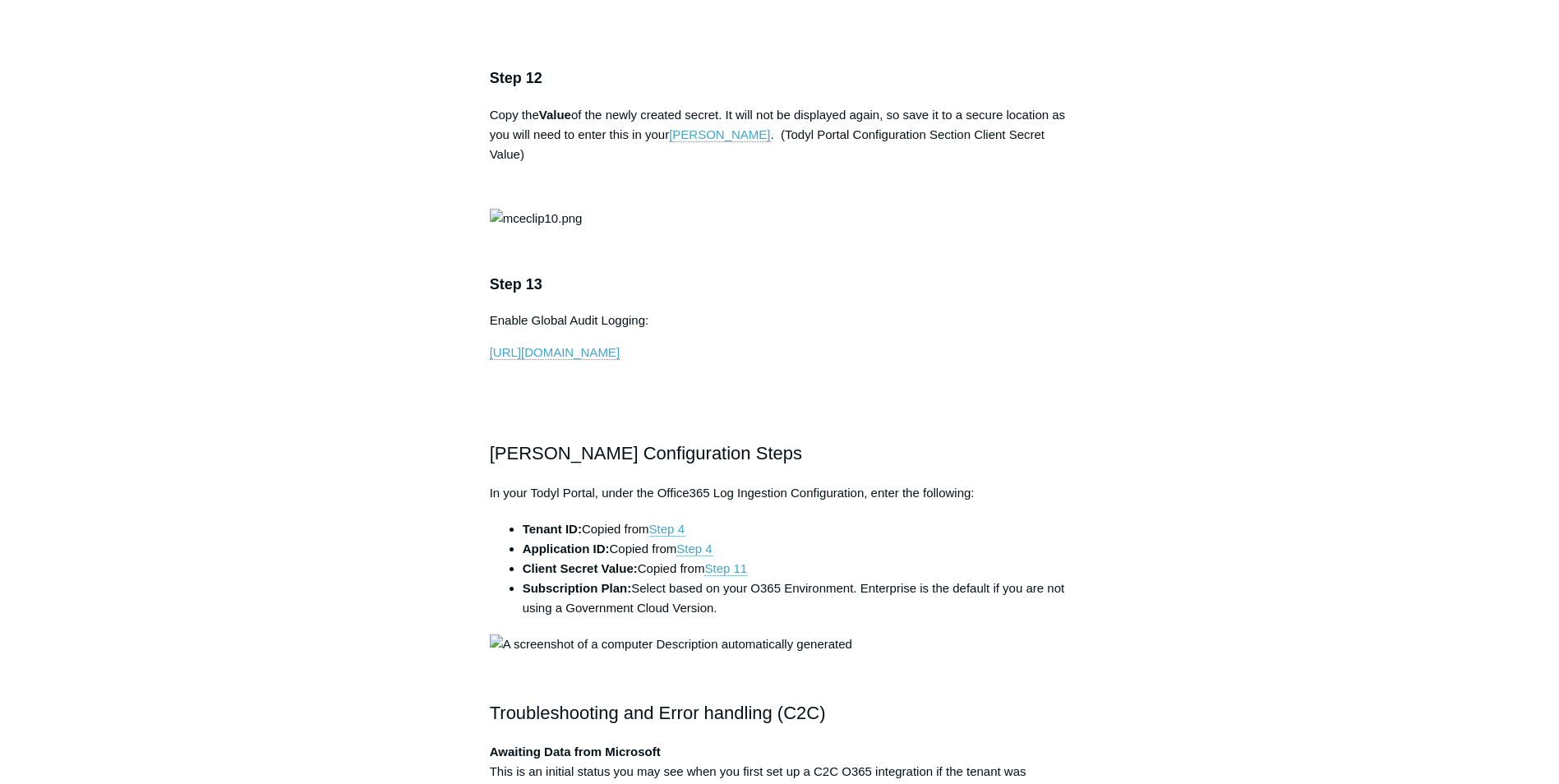
drag, startPoint x: 928, startPoint y: 359, endPoint x: 1016, endPoint y: 364, distance: 88.1
drag, startPoint x: 637, startPoint y: 377, endPoint x: 744, endPoint y: 381, distance: 107.1
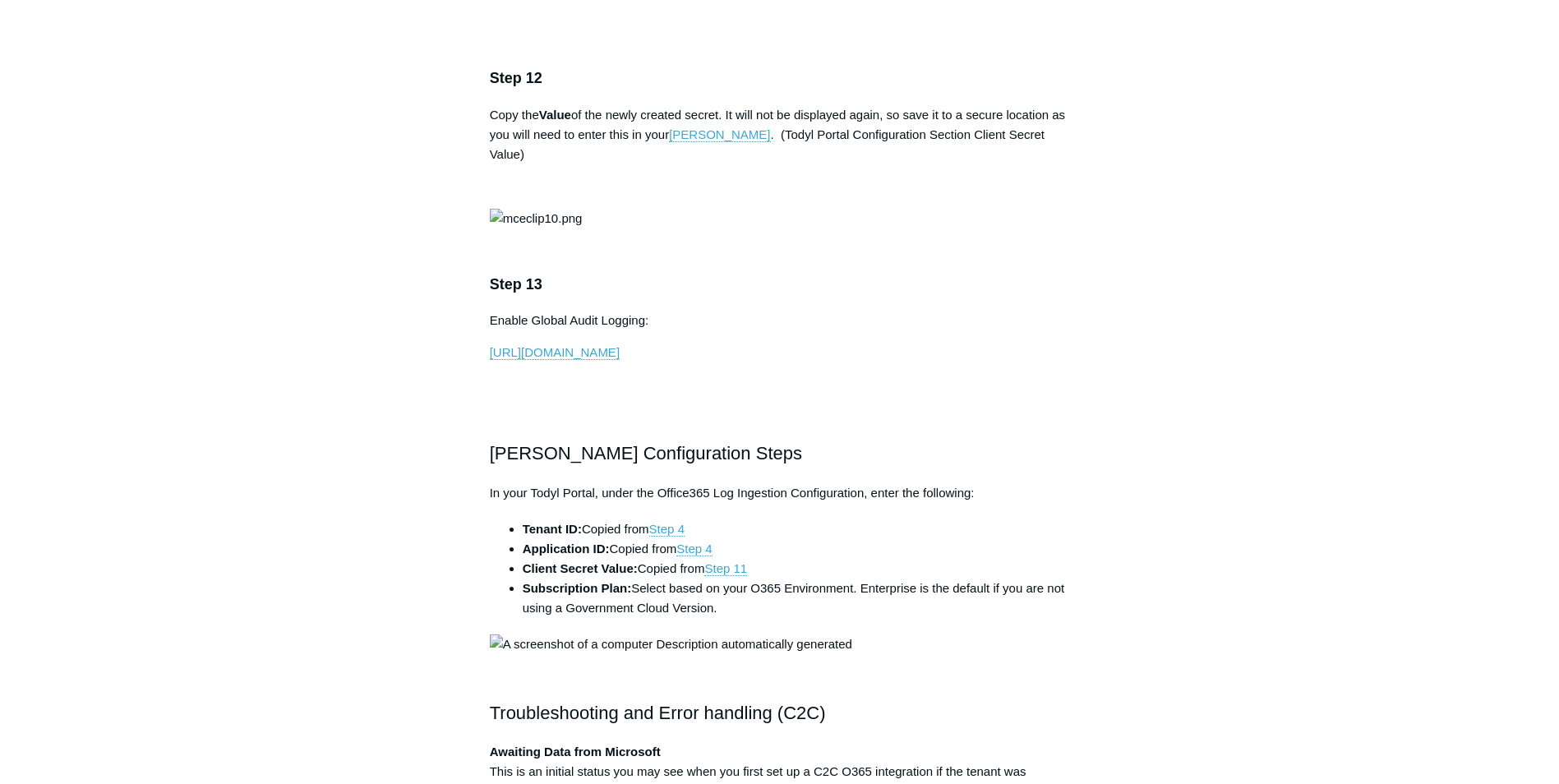
drag, startPoint x: 744, startPoint y: 381, endPoint x: 767, endPoint y: 383, distance: 23.1
drag, startPoint x: 805, startPoint y: 378, endPoint x: 1016, endPoint y: 386, distance: 211.2
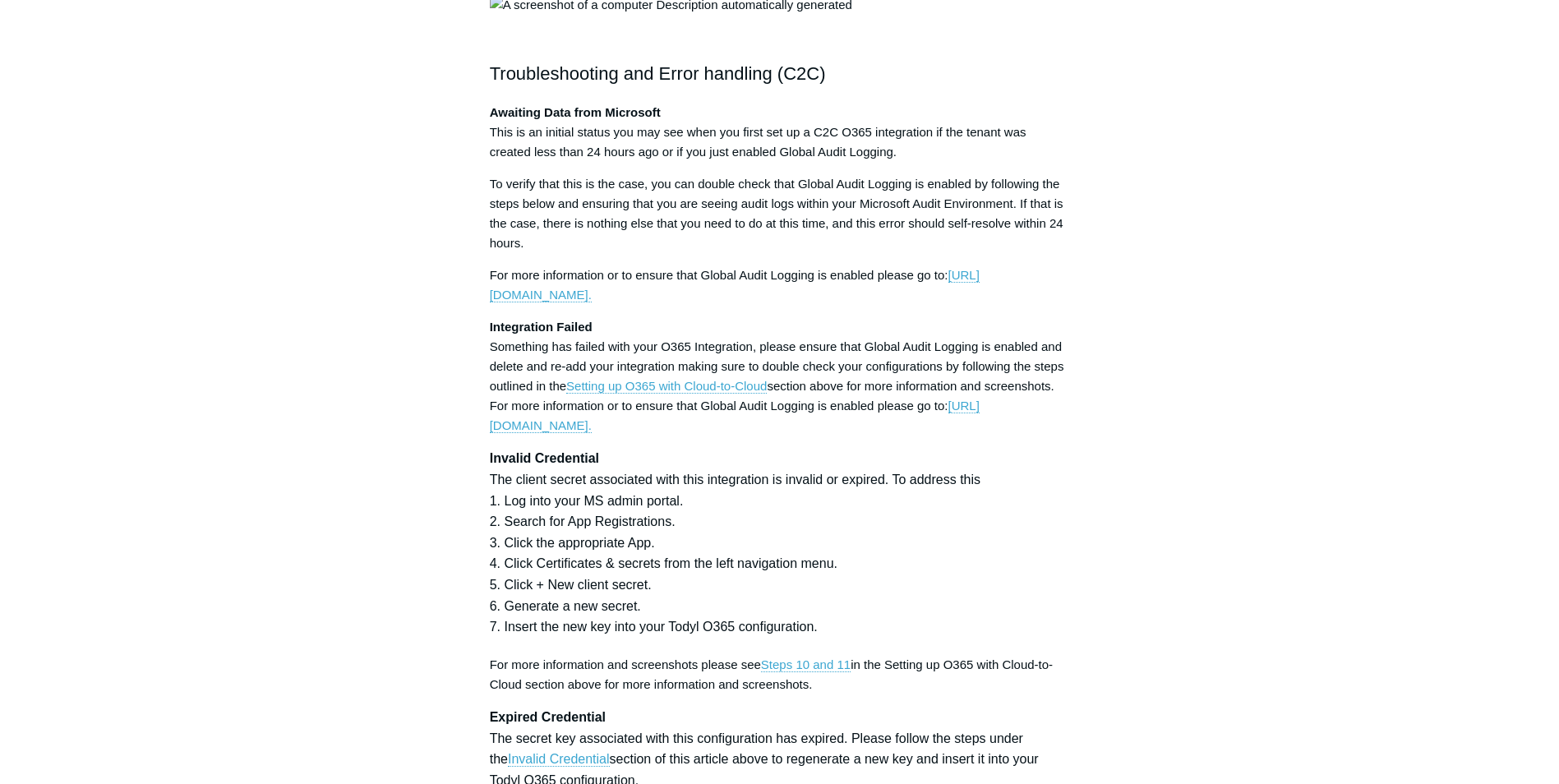
scroll to position [4355, 0]
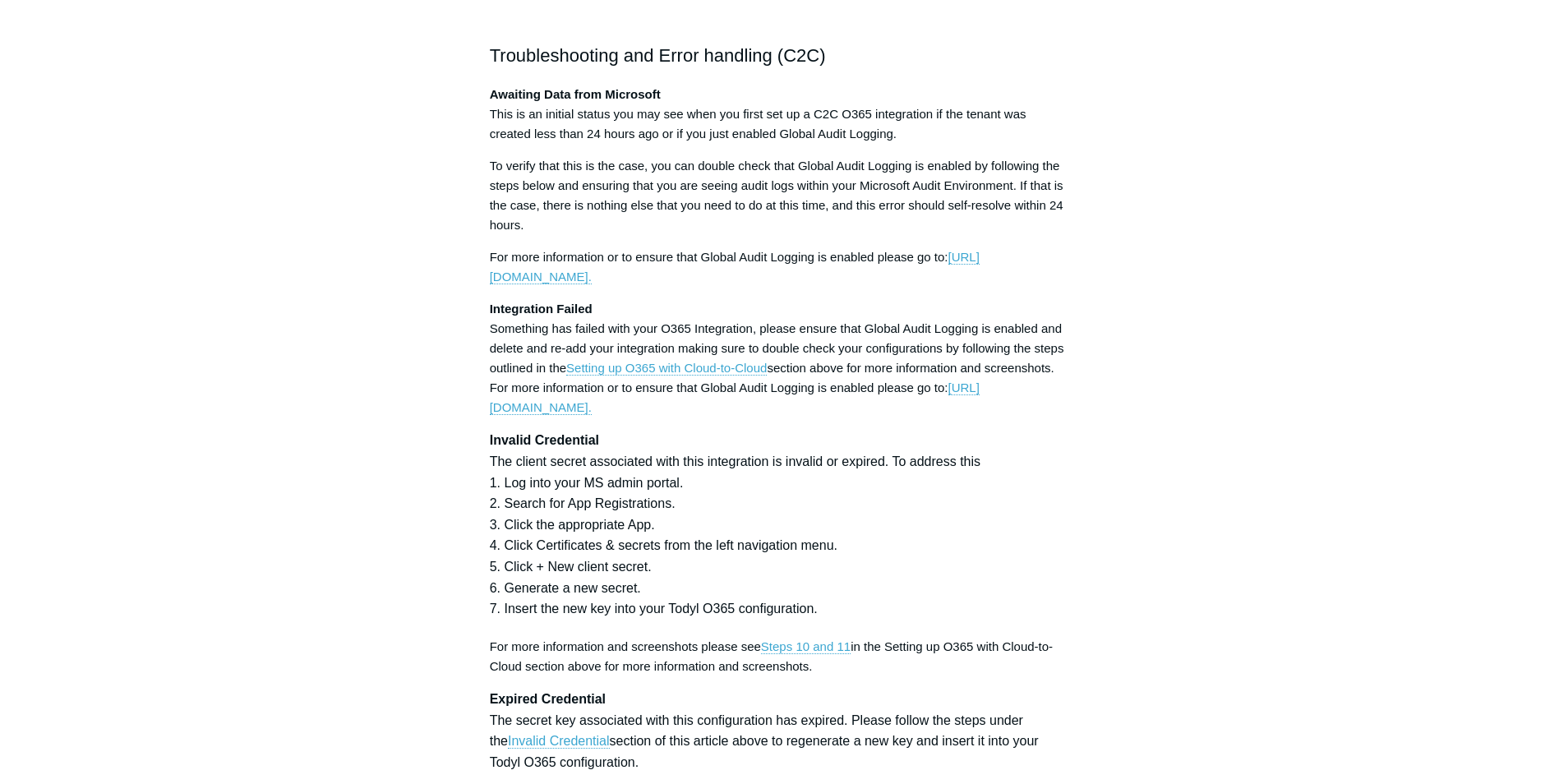
drag, startPoint x: 494, startPoint y: 451, endPoint x: 552, endPoint y: 453, distance: 58.0
drag, startPoint x: 552, startPoint y: 453, endPoint x: 618, endPoint y: 466, distance: 67.3
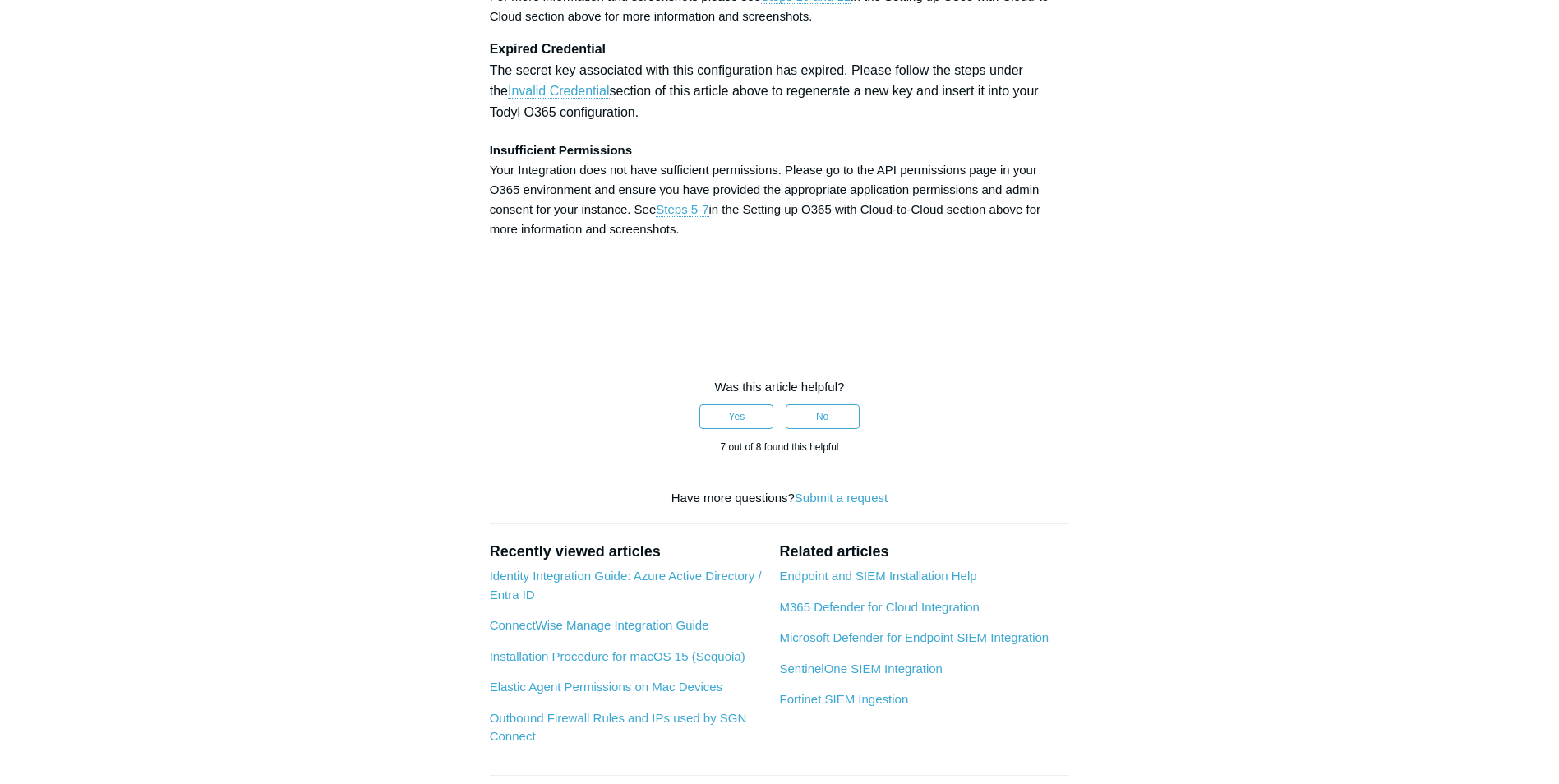
scroll to position [5013, 0]
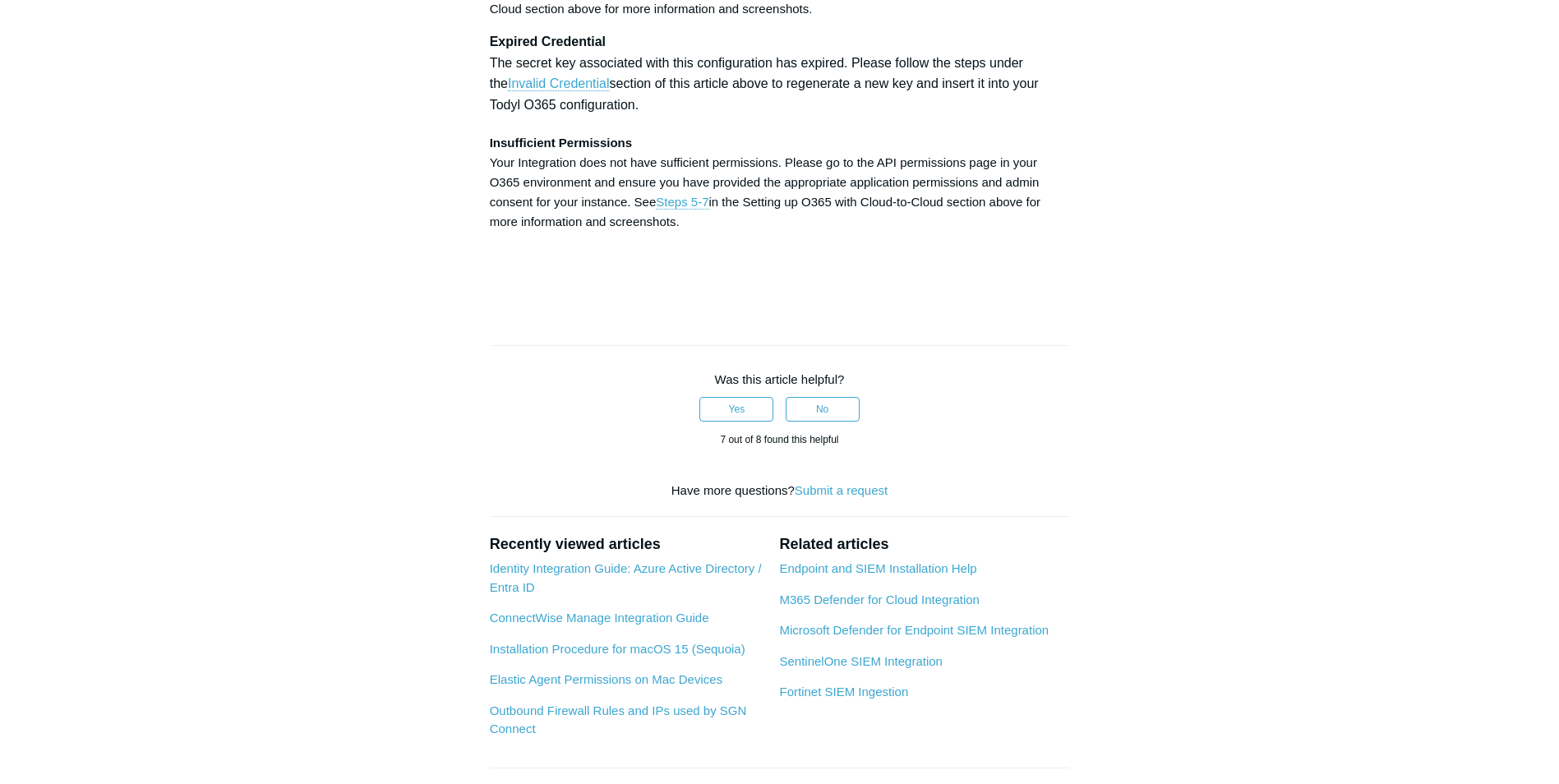
drag, startPoint x: 863, startPoint y: 337, endPoint x: 885, endPoint y: 337, distance: 22.0
drag, startPoint x: 885, startPoint y: 337, endPoint x: 902, endPoint y: 347, distance: 19.7
drag, startPoint x: 525, startPoint y: 353, endPoint x: 627, endPoint y: 360, distance: 102.2
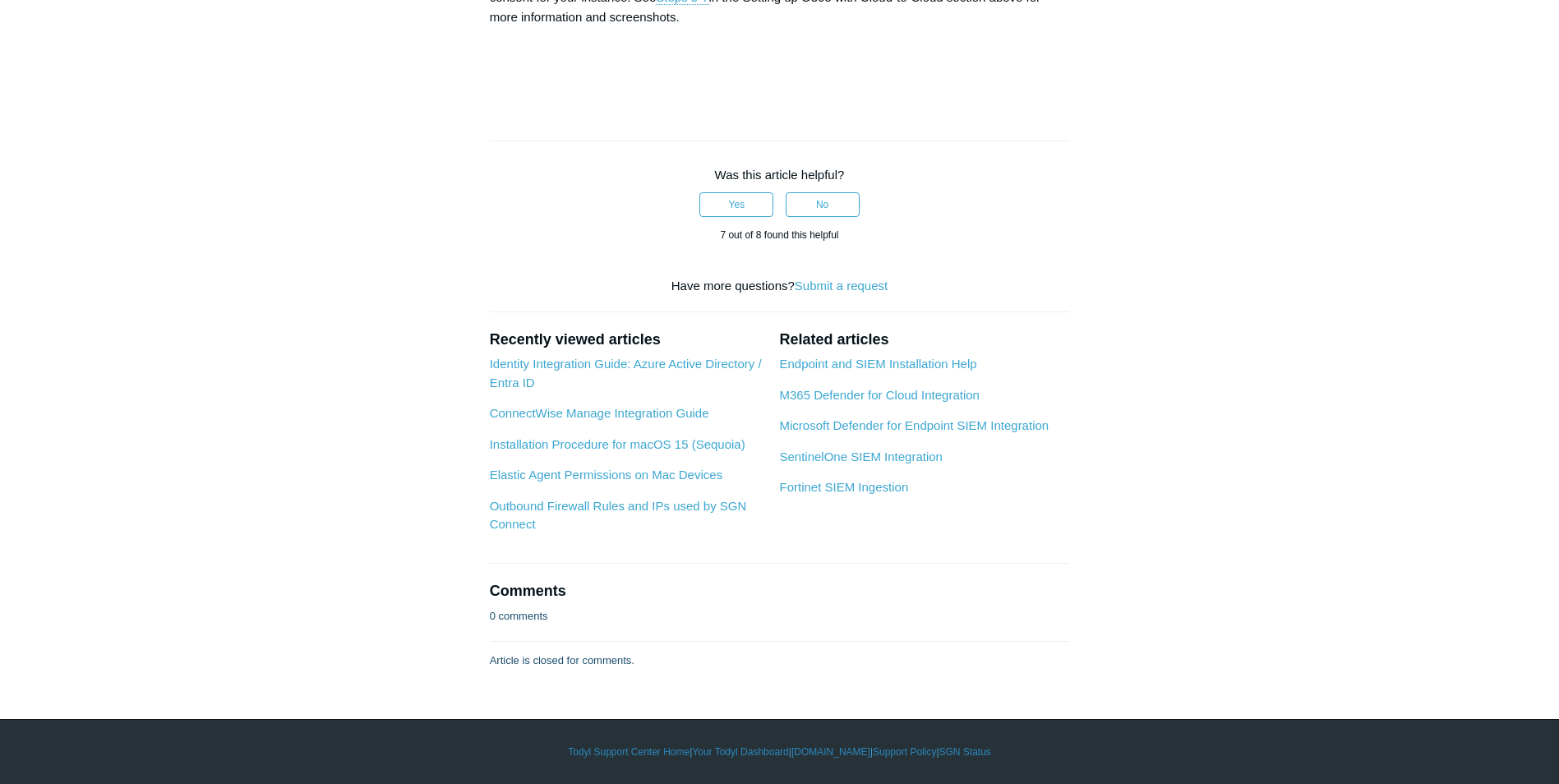
scroll to position [5341, 0]
drag, startPoint x: 762, startPoint y: 466, endPoint x: 873, endPoint y: 475, distance: 111.4
drag, startPoint x: 873, startPoint y: 475, endPoint x: 869, endPoint y: 501, distance: 26.3
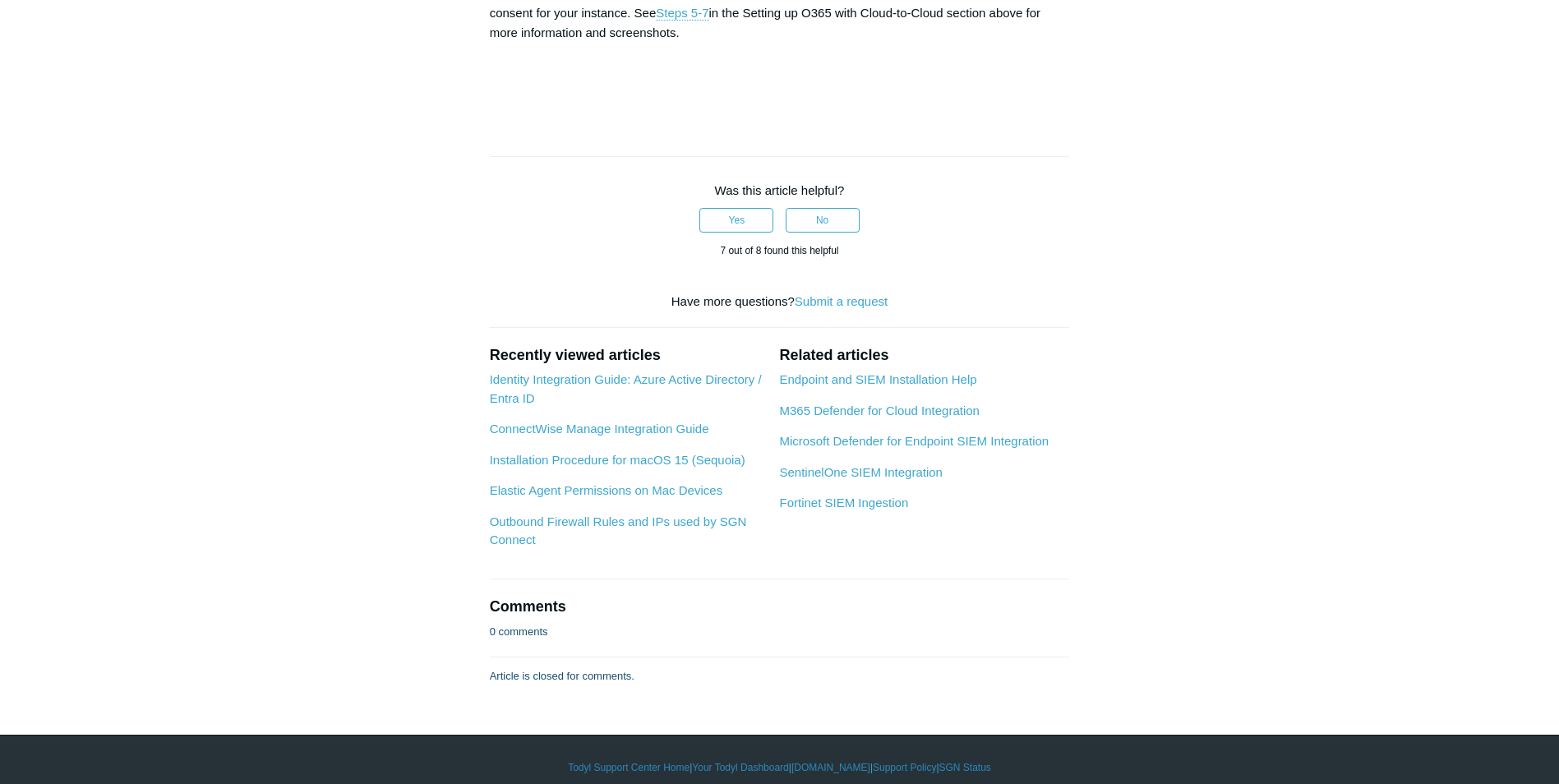
scroll to position [5259, 0]
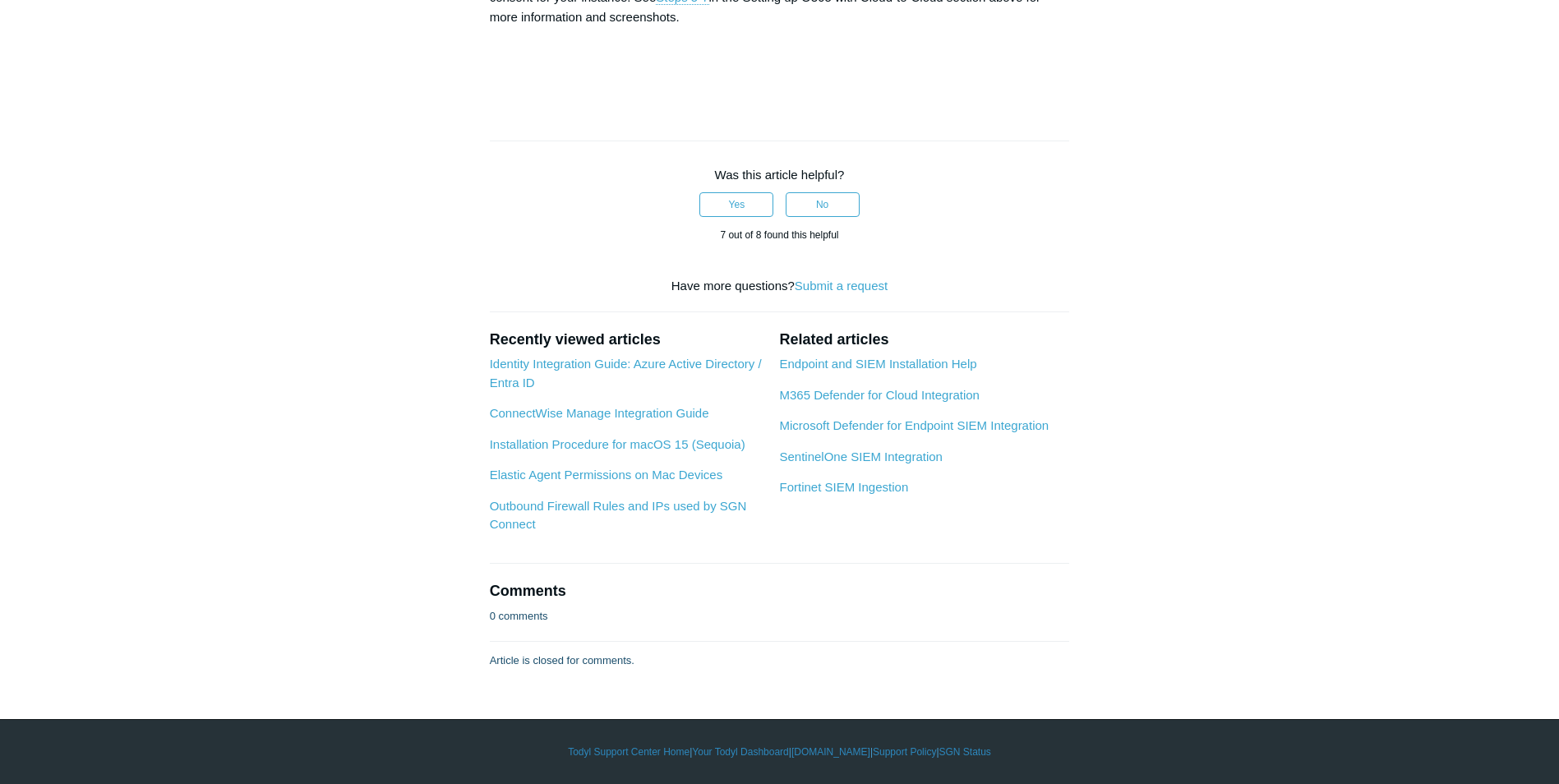
drag, startPoint x: 645, startPoint y: 546, endPoint x: 734, endPoint y: 549, distance: 89.1
drag, startPoint x: 734, startPoint y: 549, endPoint x: 749, endPoint y: 586, distance: 39.9
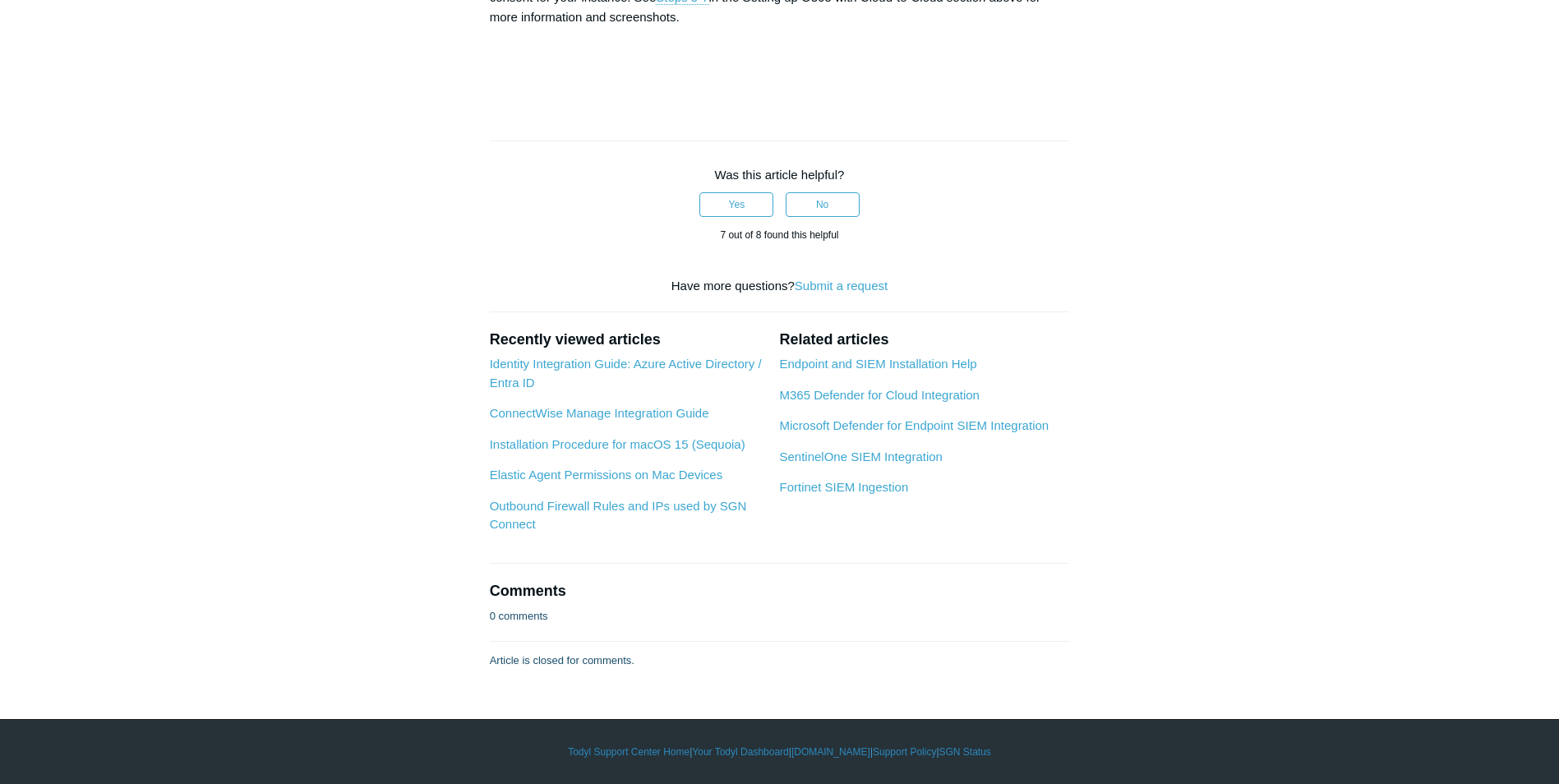
drag, startPoint x: 756, startPoint y: 544, endPoint x: 902, endPoint y: 557, distance: 146.6
drag, startPoint x: 902, startPoint y: 557, endPoint x: 827, endPoint y: 593, distance: 83.2
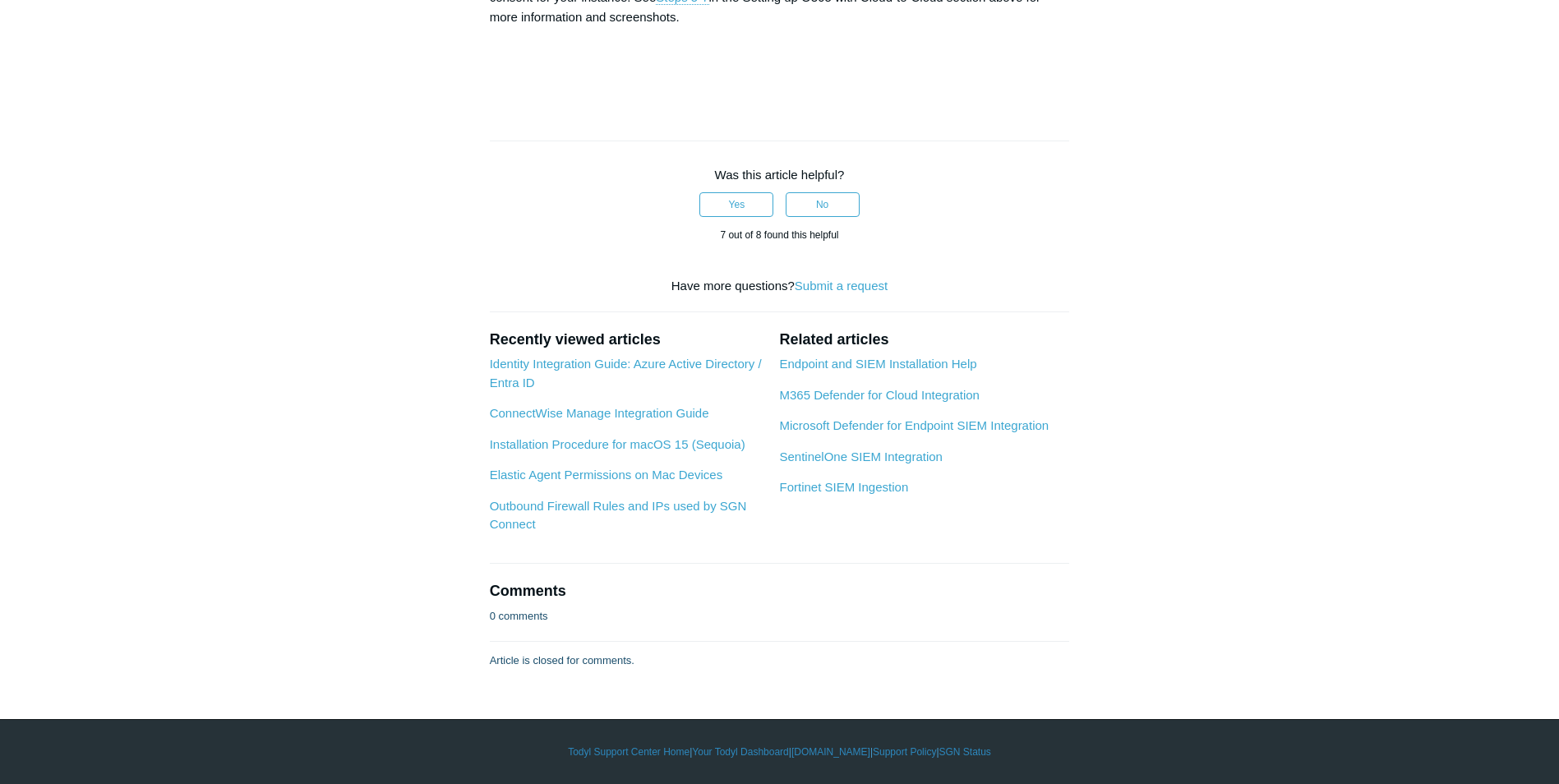
drag, startPoint x: 491, startPoint y: 562, endPoint x: 677, endPoint y: 573, distance: 186.3
drag, startPoint x: 749, startPoint y: 383, endPoint x: 901, endPoint y: 391, distance: 152.2
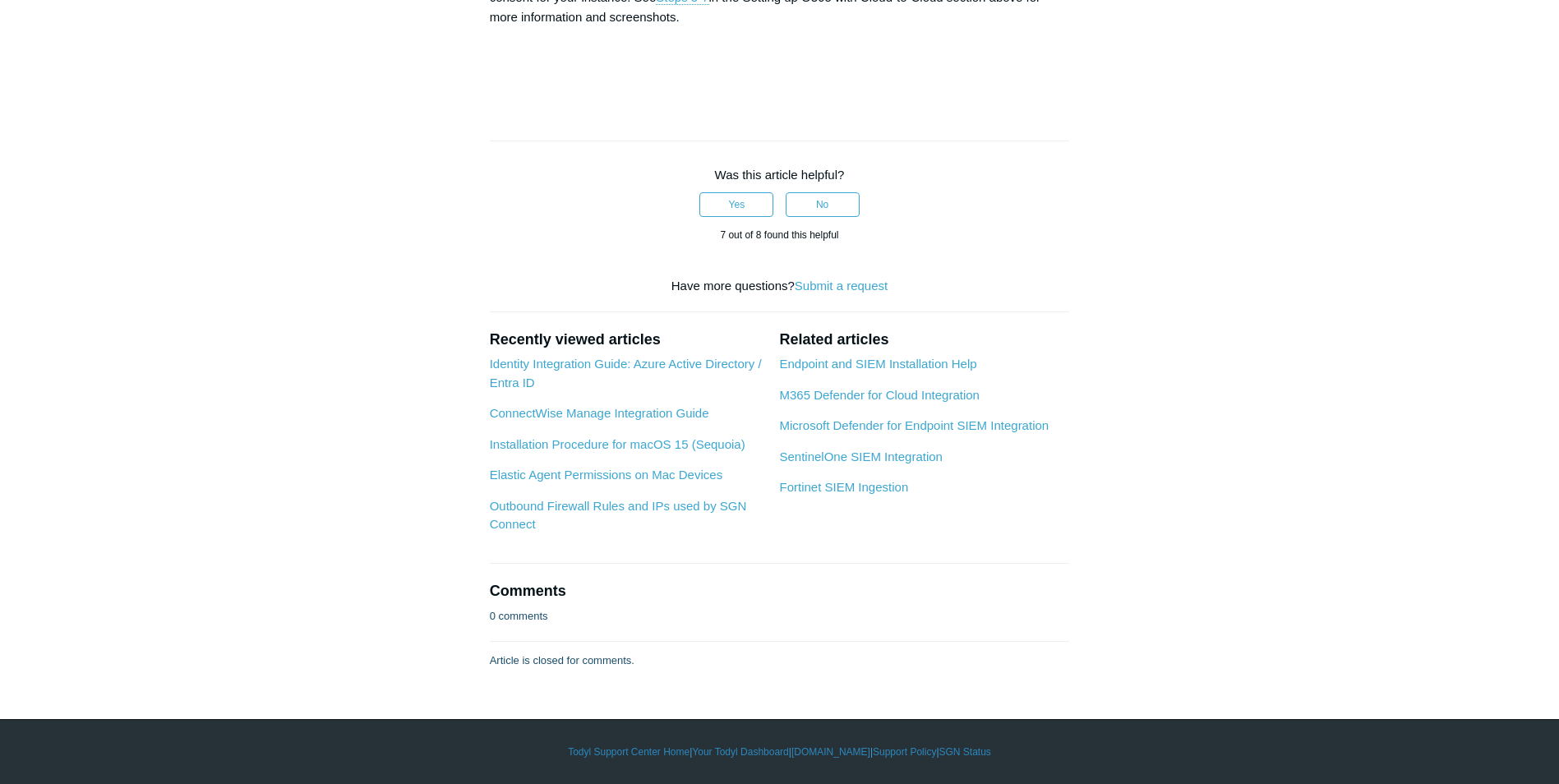
drag, startPoint x: 782, startPoint y: 378, endPoint x: 882, endPoint y: 384, distance: 100.2
drag, startPoint x: 882, startPoint y: 384, endPoint x: 900, endPoint y: 401, distance: 24.8
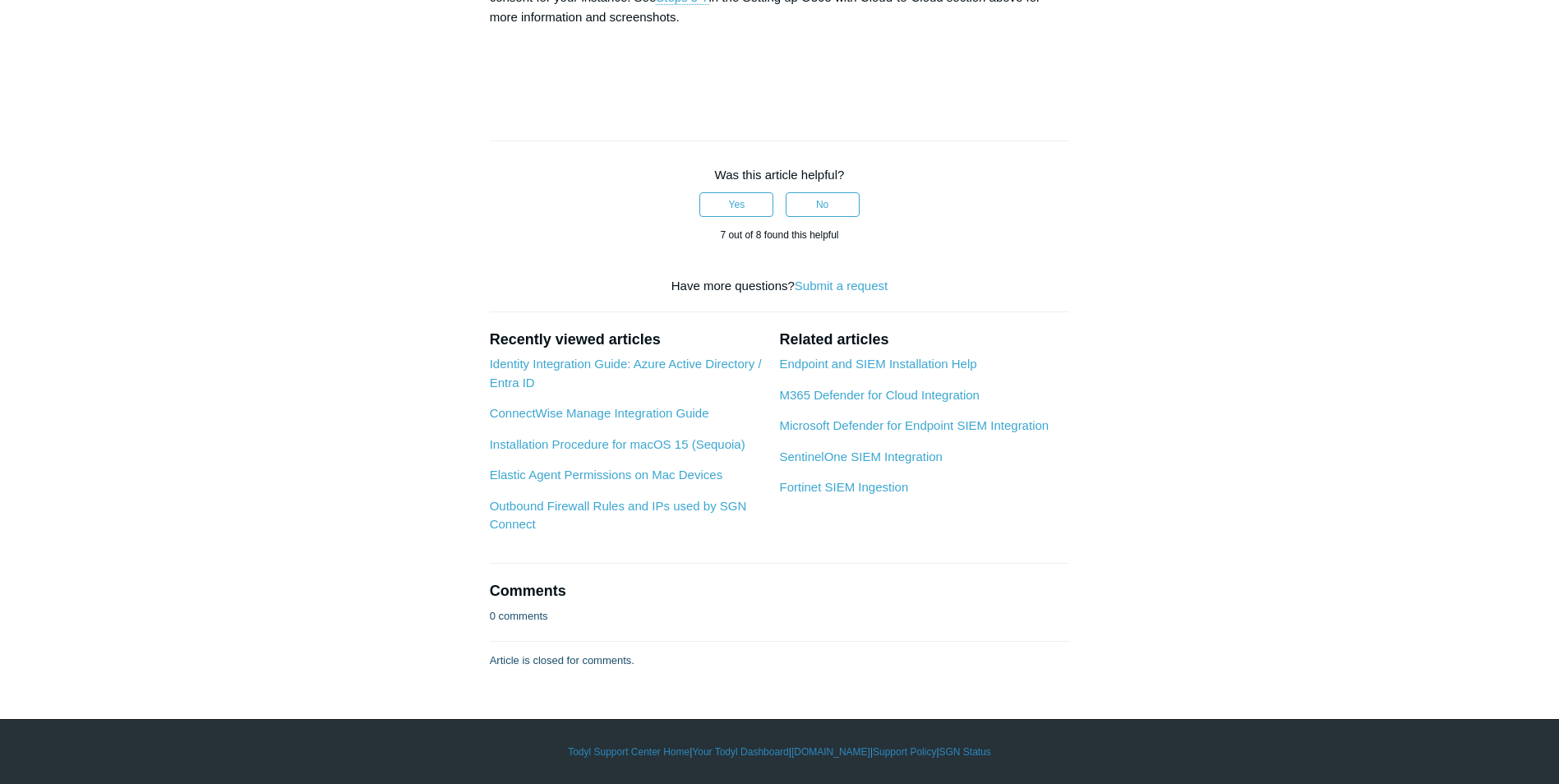
drag, startPoint x: 885, startPoint y: 383, endPoint x: 900, endPoint y: 384, distance: 15.0
drag, startPoint x: 900, startPoint y: 384, endPoint x: 887, endPoint y: 401, distance: 21.4
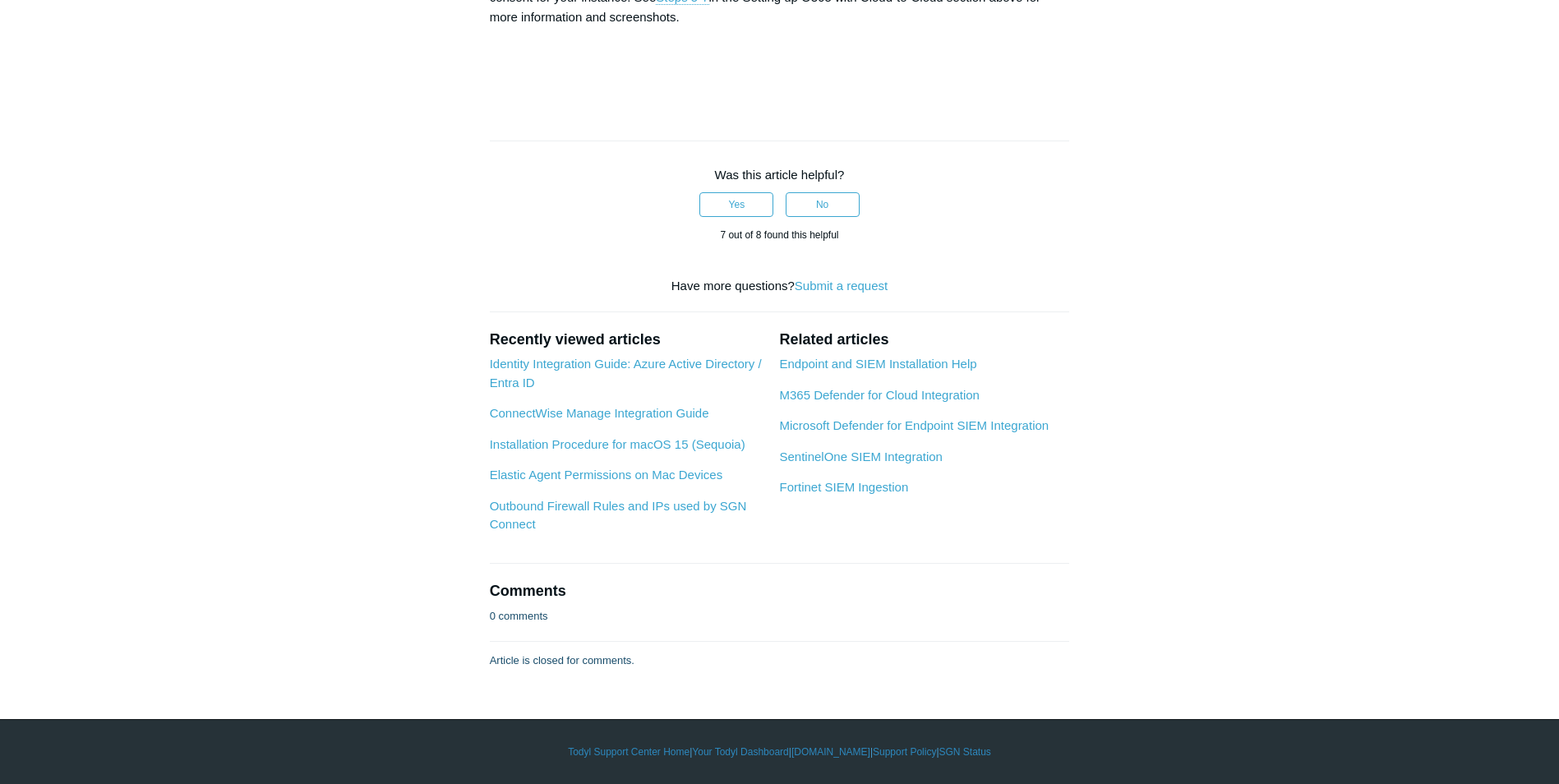
drag, startPoint x: 959, startPoint y: 259, endPoint x: 1013, endPoint y: 264, distance: 54.2
drag, startPoint x: 1013, startPoint y: 264, endPoint x: 883, endPoint y: 284, distance: 131.5
drag, startPoint x: 495, startPoint y: 283, endPoint x: 644, endPoint y: 301, distance: 150.1
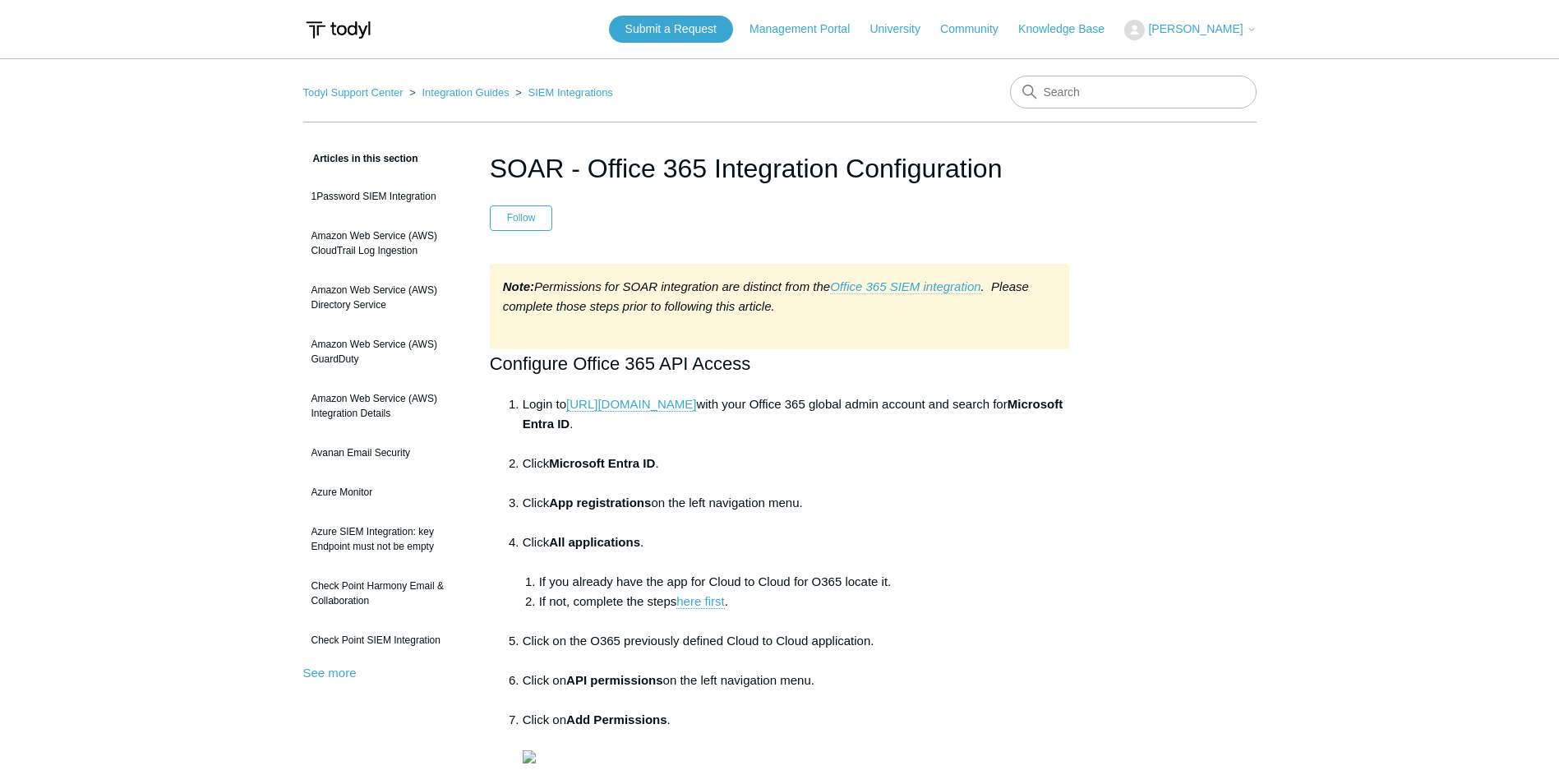
click at [901, 286] on link "Office 365 SIEM integration" at bounding box center [905, 287] width 151 height 15
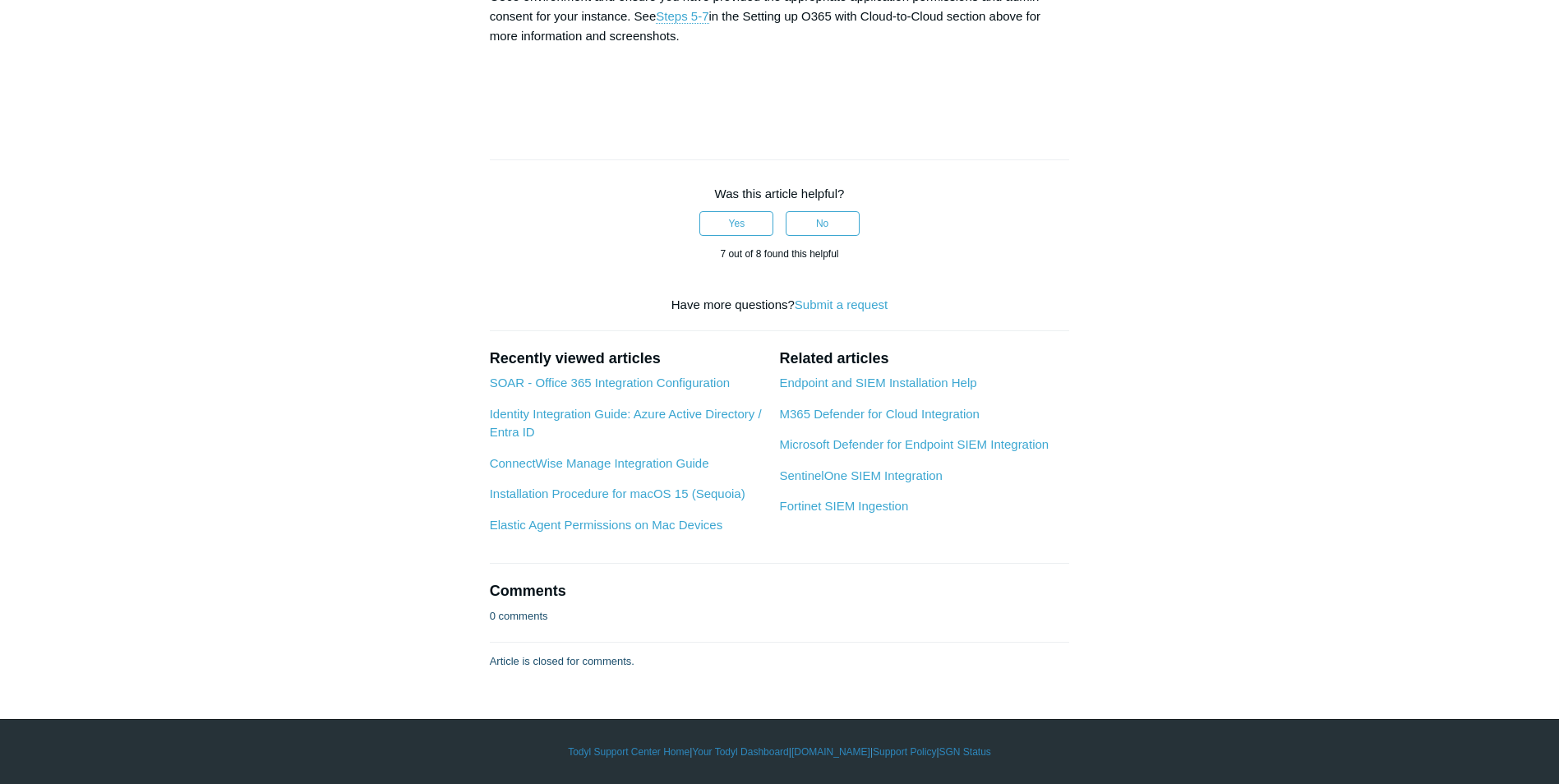
scroll to position [7724, 0]
drag, startPoint x: 582, startPoint y: 469, endPoint x: 643, endPoint y: 472, distance: 61.1
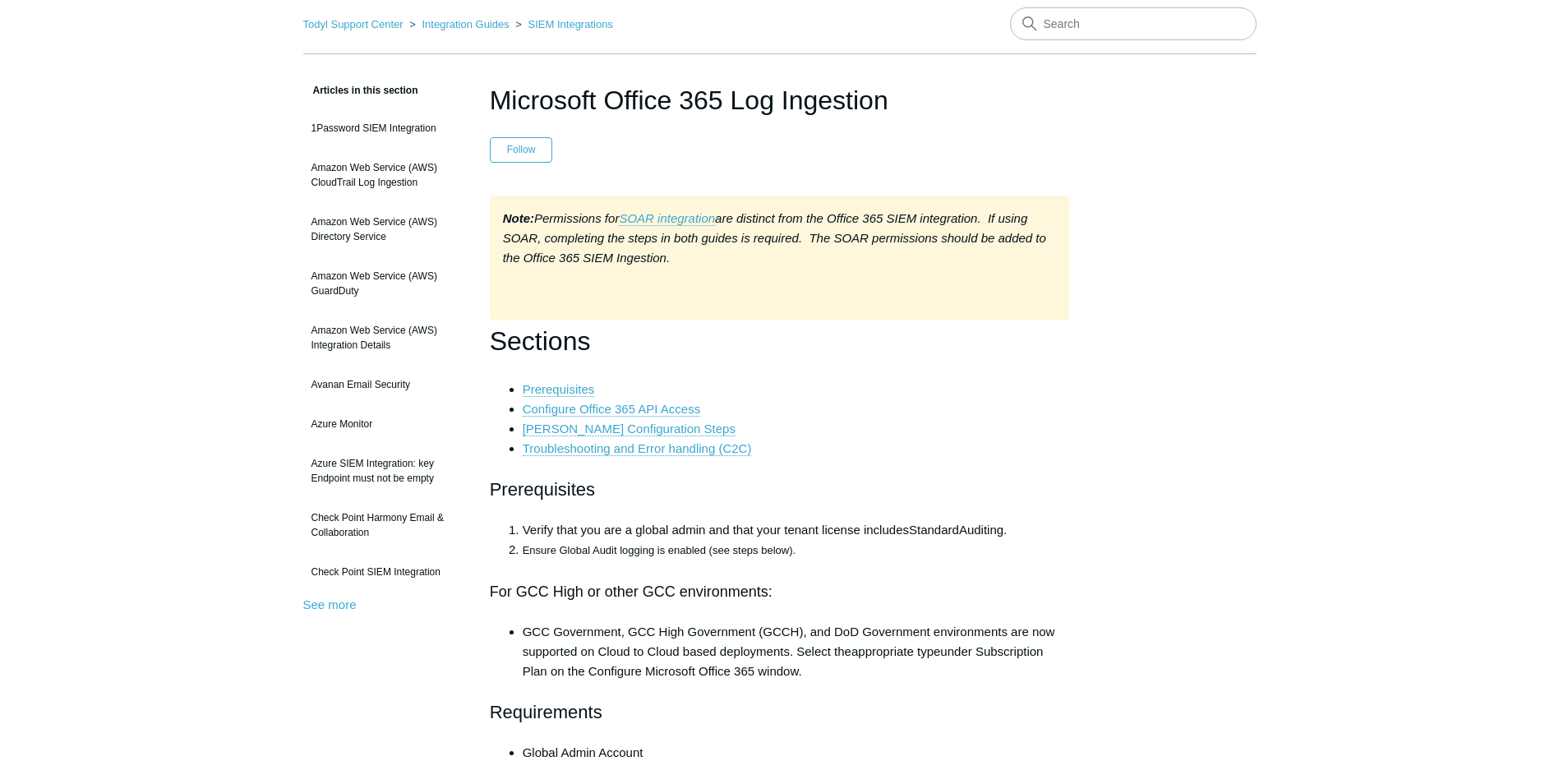
scroll to position [82, 0]
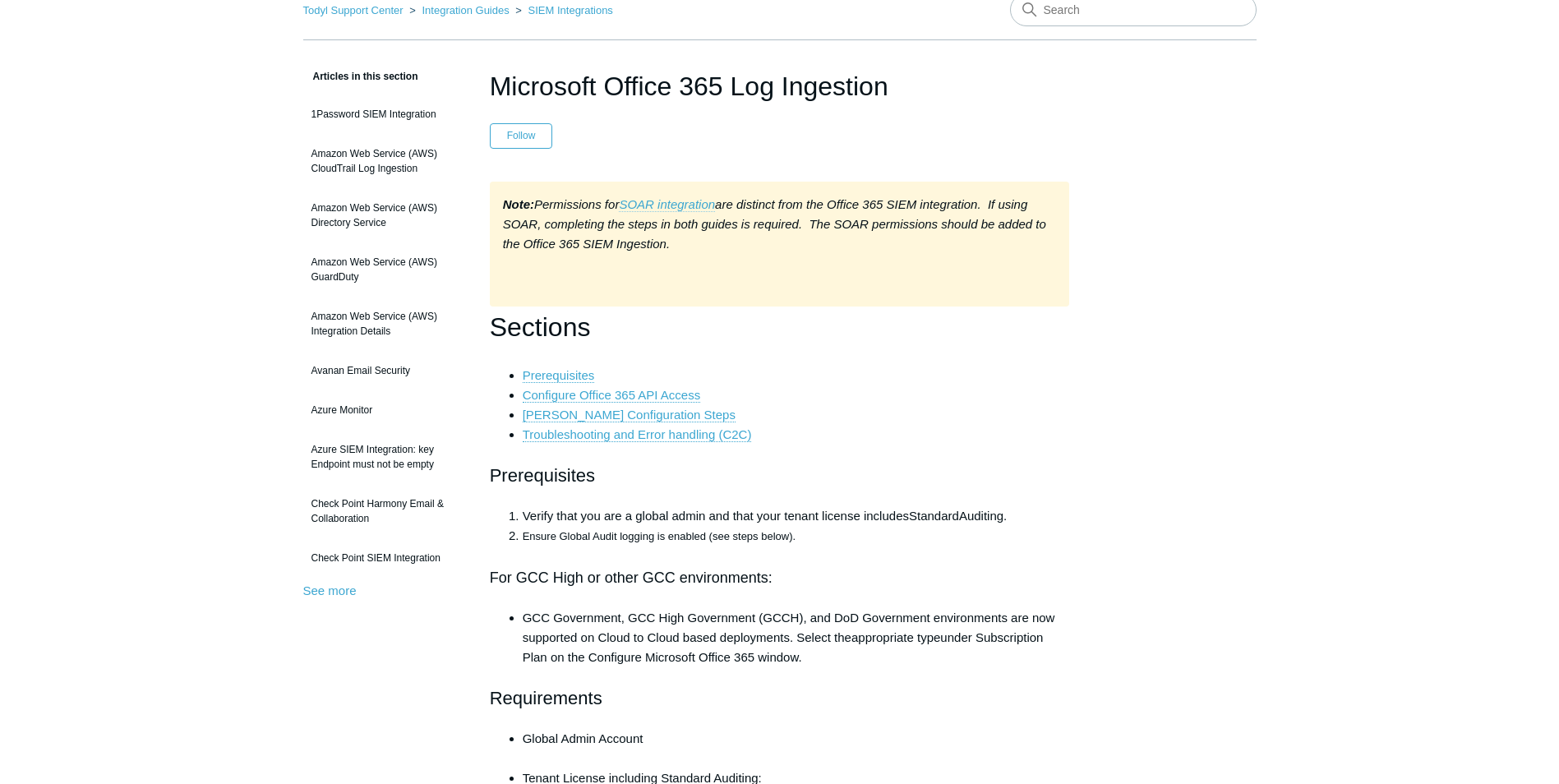
click at [672, 202] on em "SOAR integration" at bounding box center [667, 204] width 97 height 14
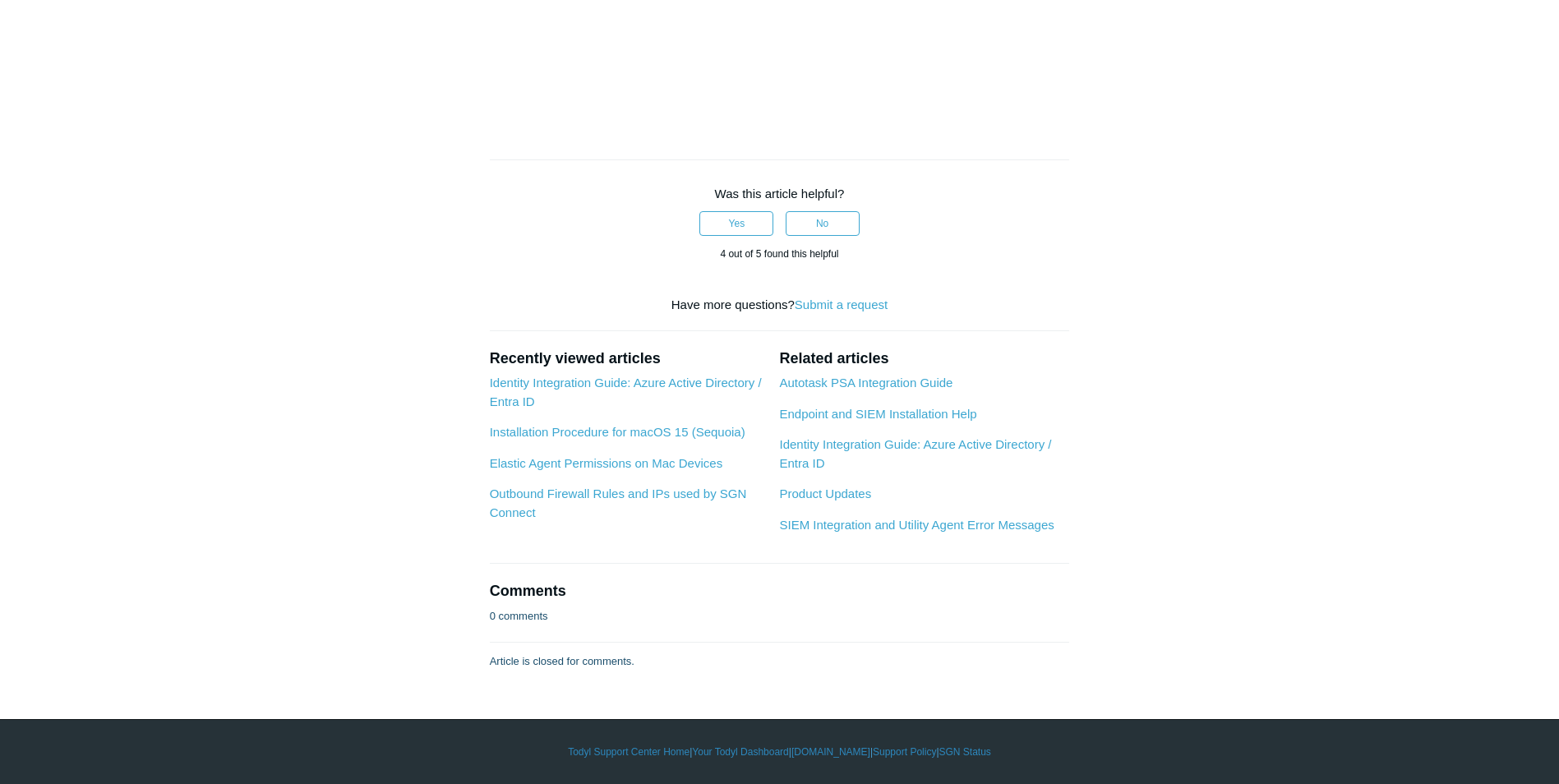
scroll to position [6327, 0]
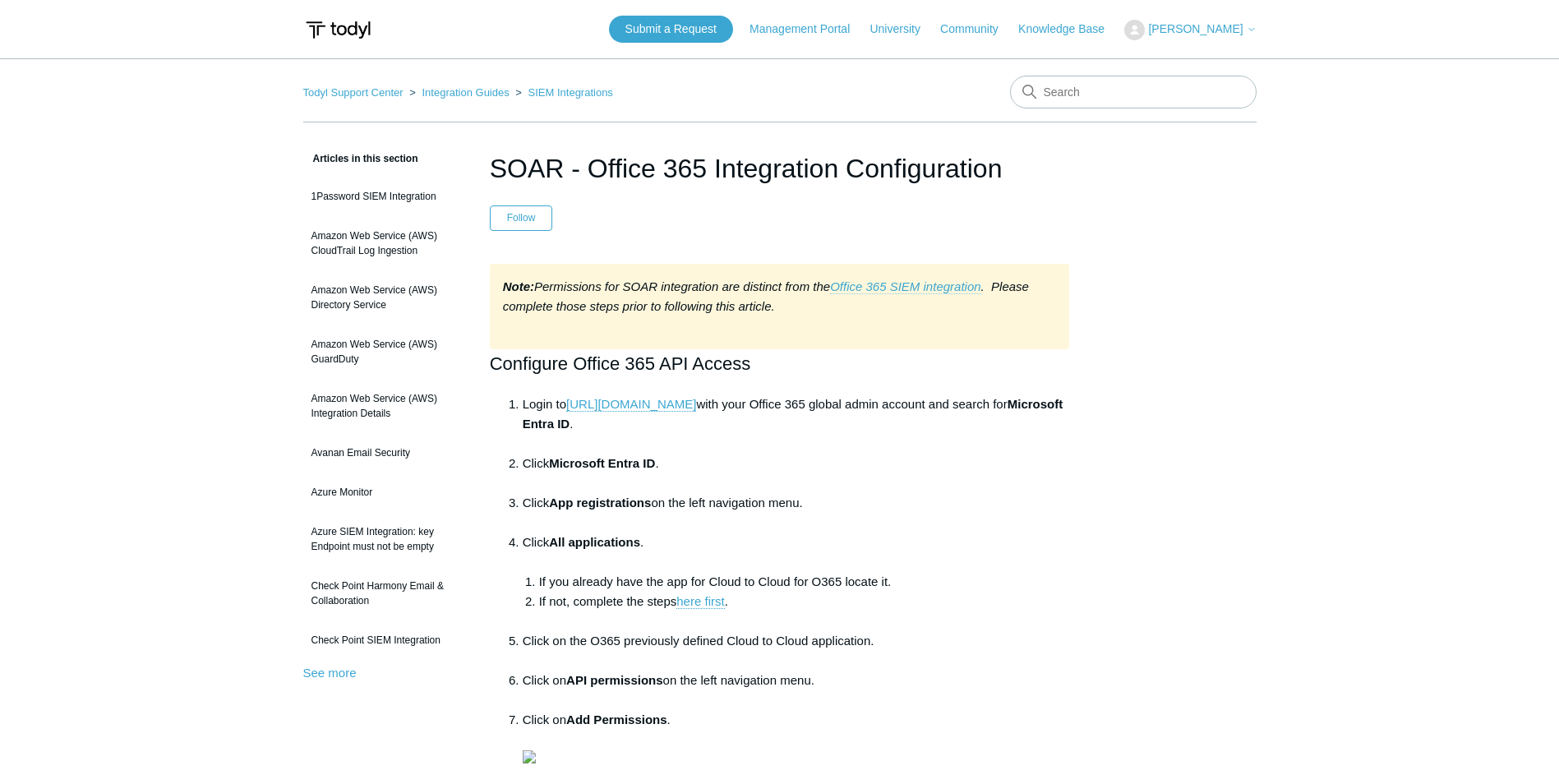
click at [908, 285] on link "Office 365 SIEM integration" at bounding box center [905, 287] width 151 height 15
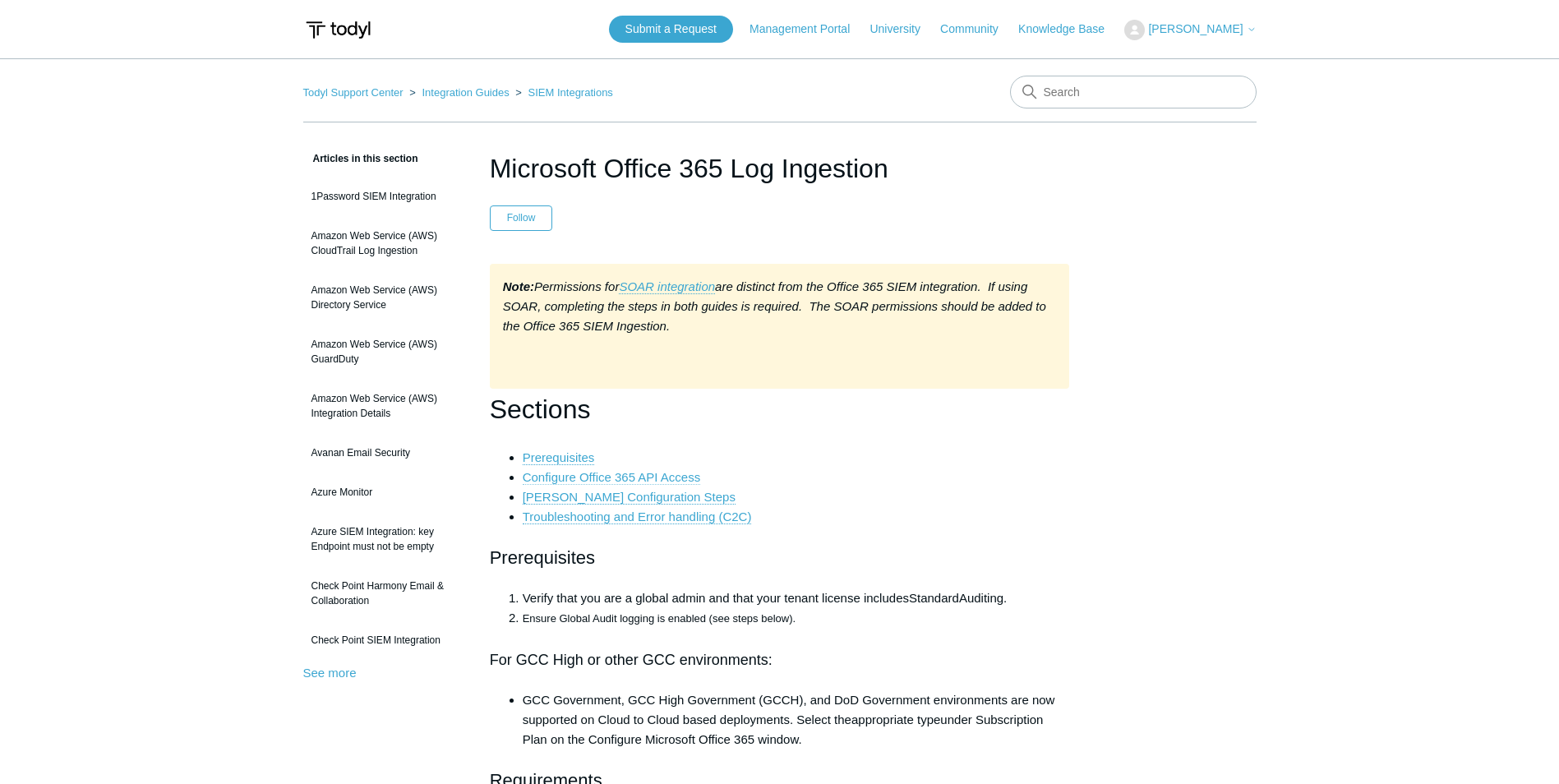
click at [623, 480] on link "Configure Office 365 API Access" at bounding box center [612, 477] width 178 height 15
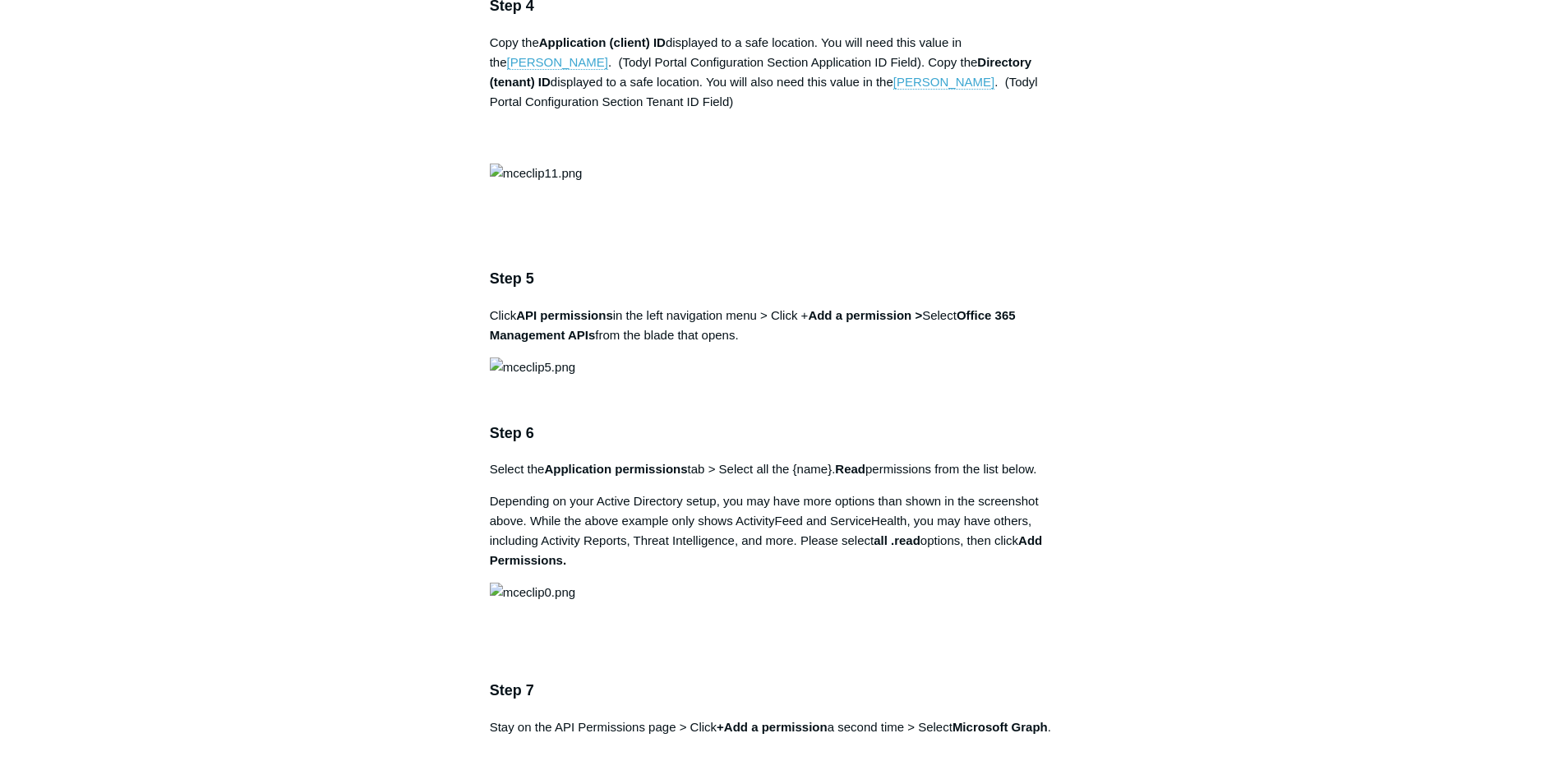
scroll to position [1761, 0]
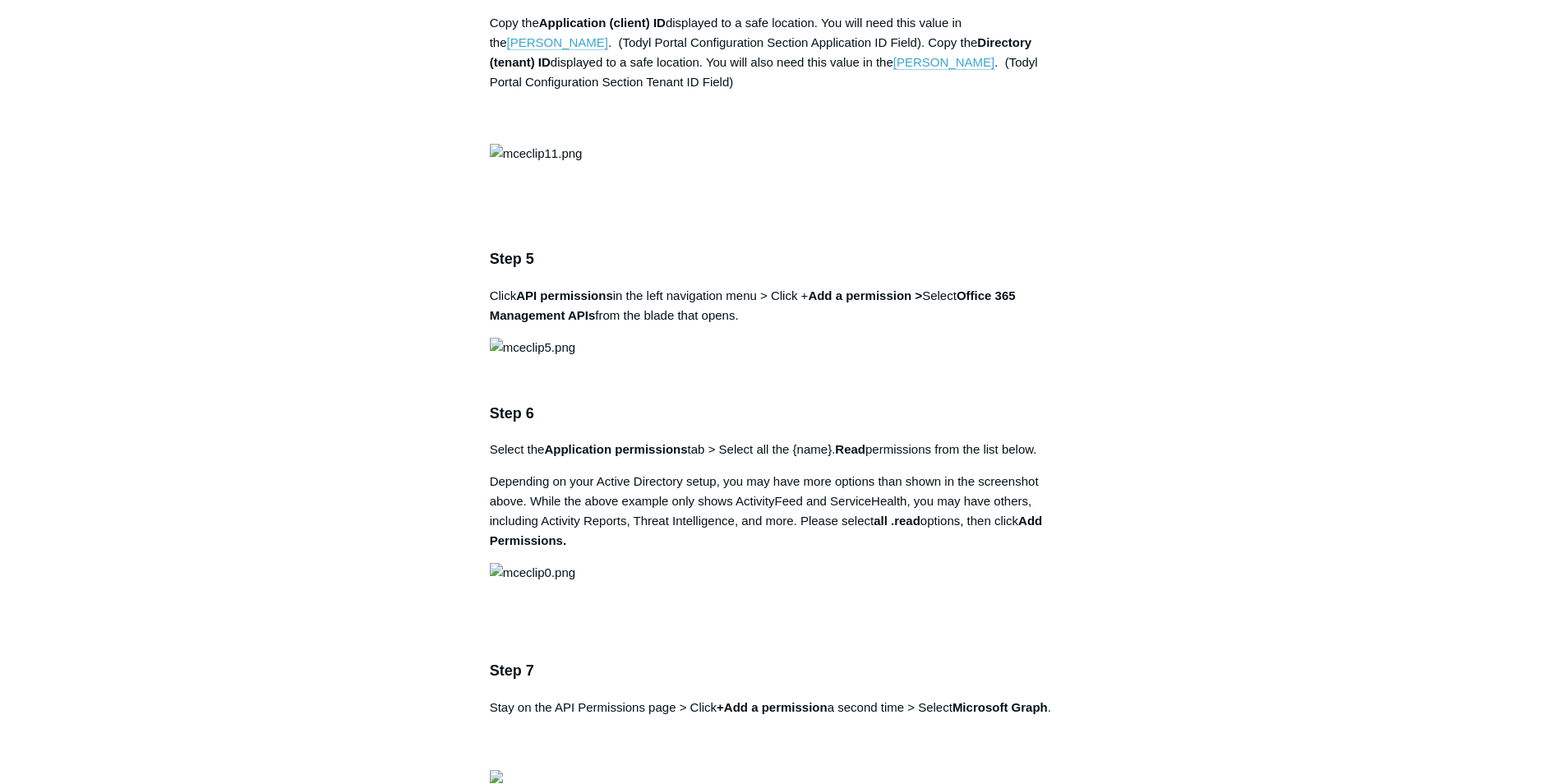
drag, startPoint x: 501, startPoint y: 384, endPoint x: 975, endPoint y: 384, distance: 474.0
drag, startPoint x: 976, startPoint y: 384, endPoint x: 820, endPoint y: 437, distance: 164.8
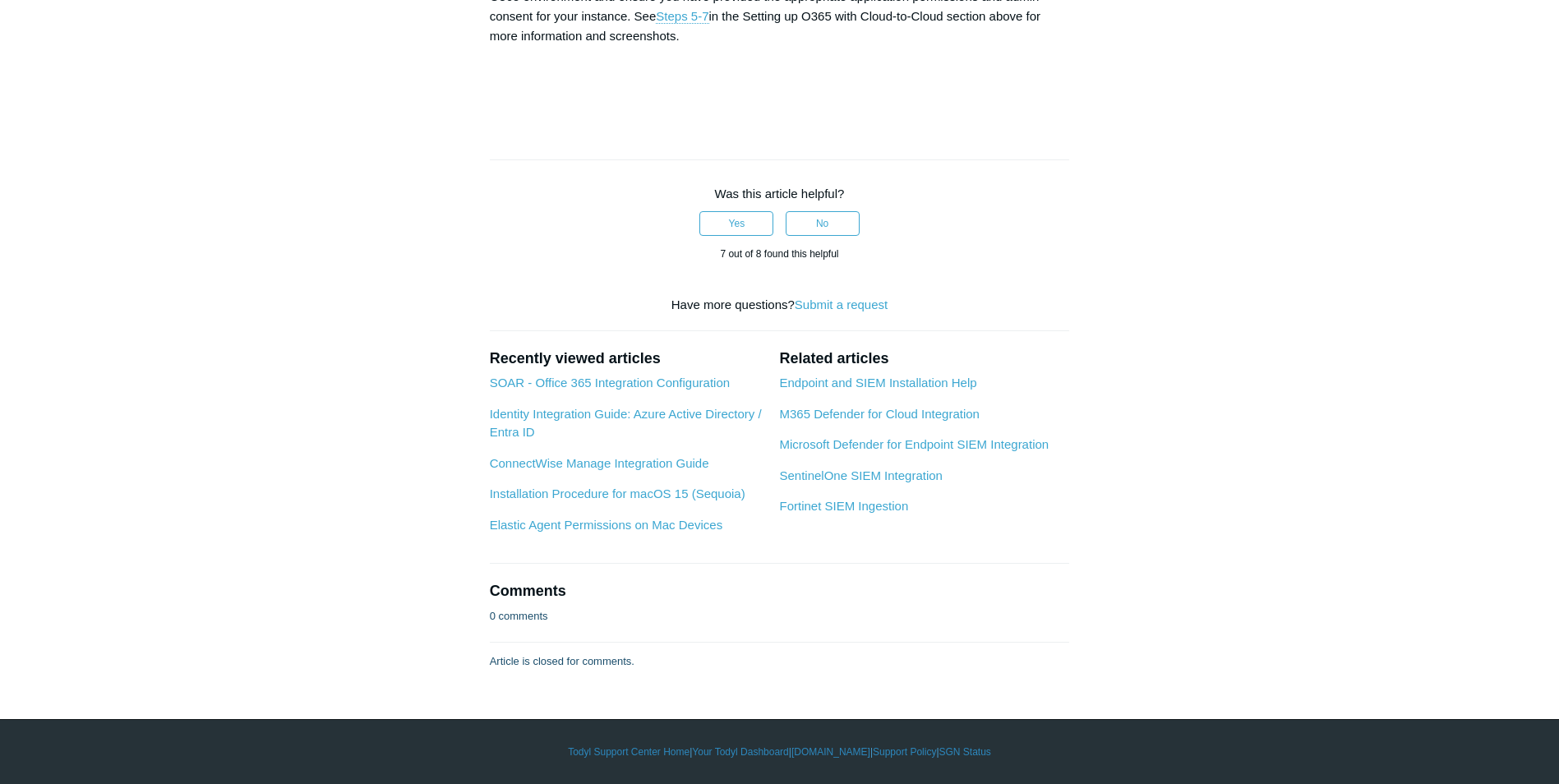
scroll to position [6444, 0]
drag, startPoint x: 556, startPoint y: 410, endPoint x: 651, endPoint y: 422, distance: 95.8
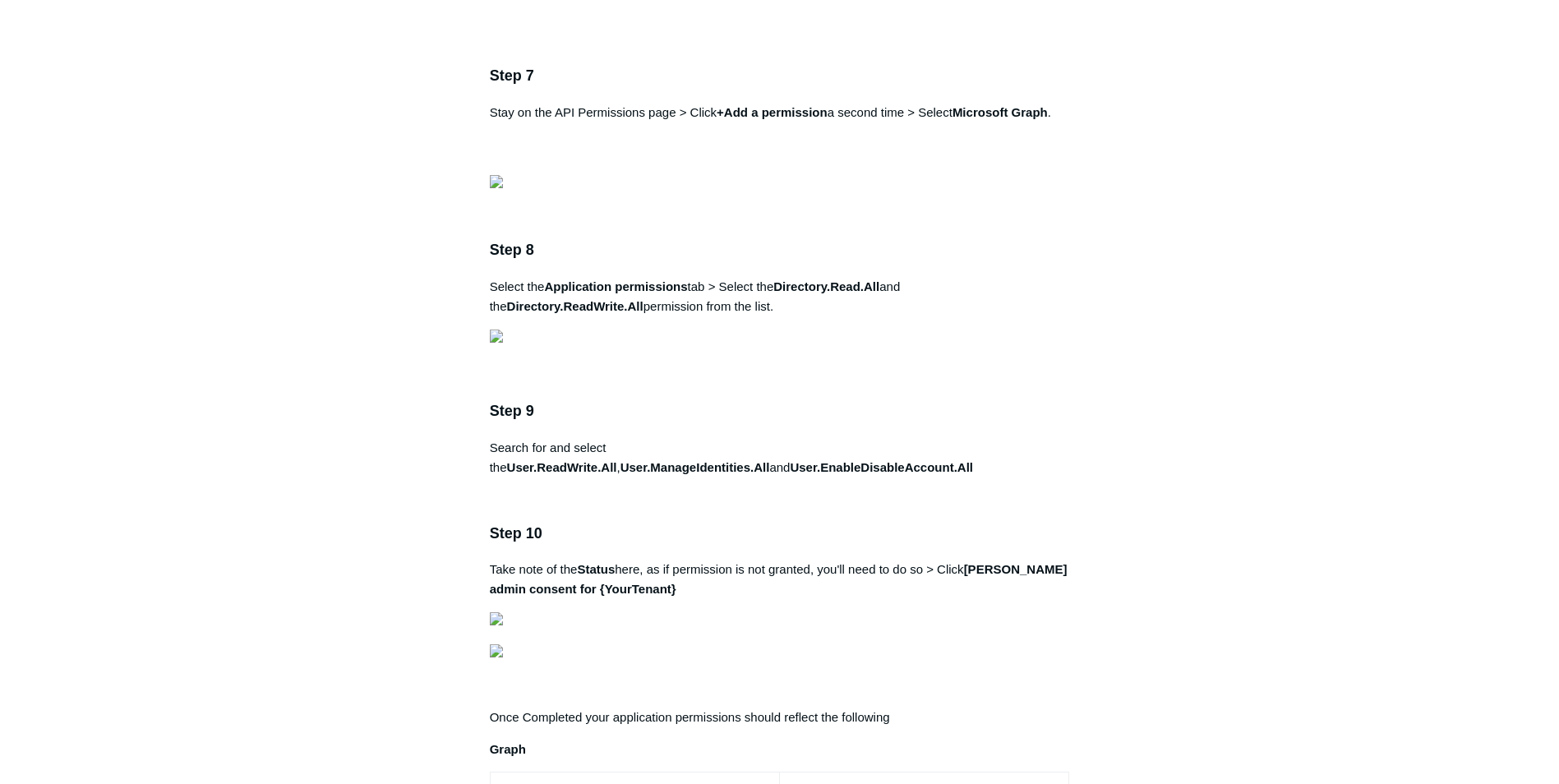
scroll to position [2465, 0]
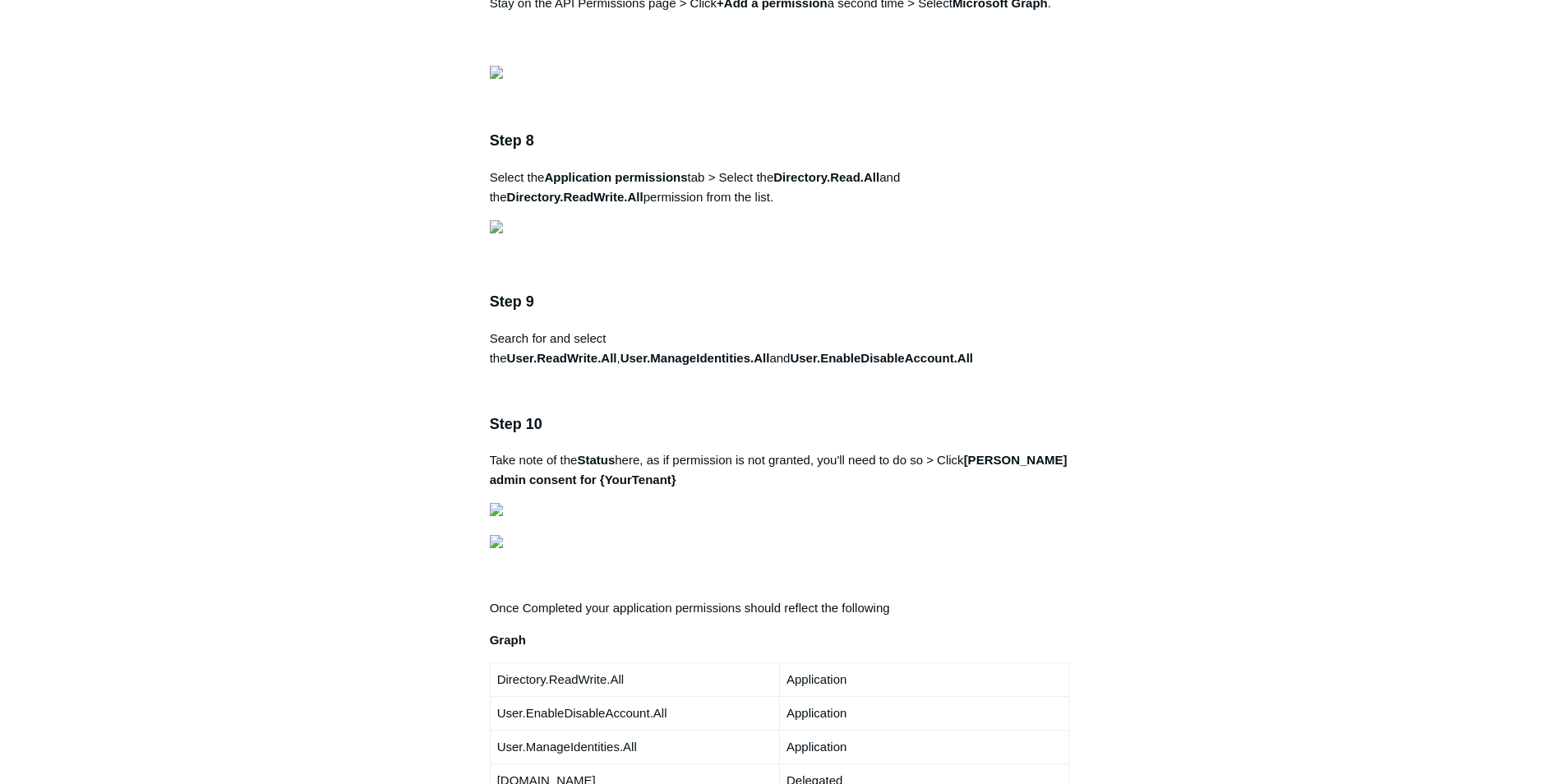
click at [63, 178] on main "Todyl Support Center Integration Guides SIEM Integrations Articles in this sect…" at bounding box center [780, 497] width 1559 height 5809
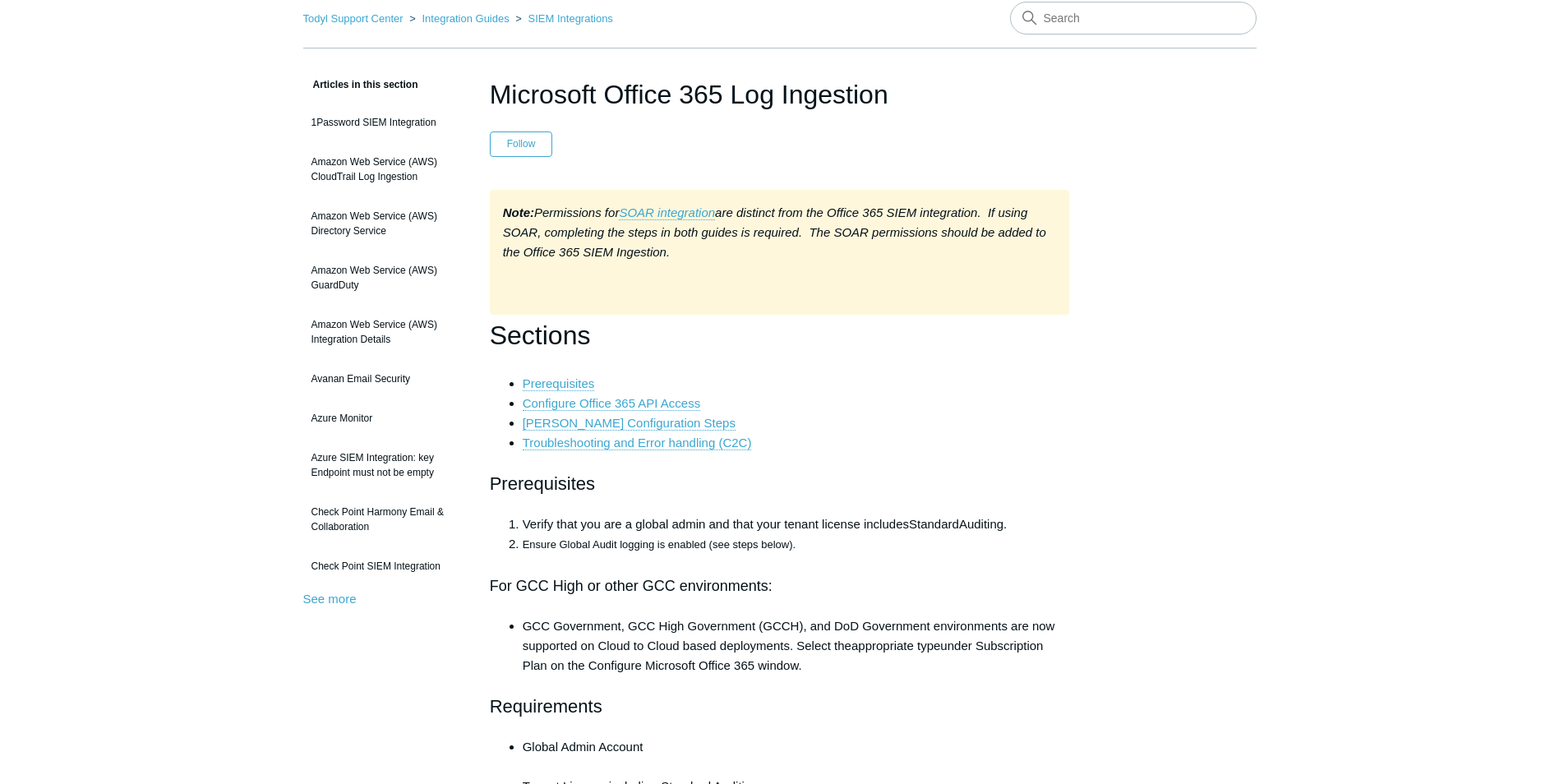
scroll to position [0, 0]
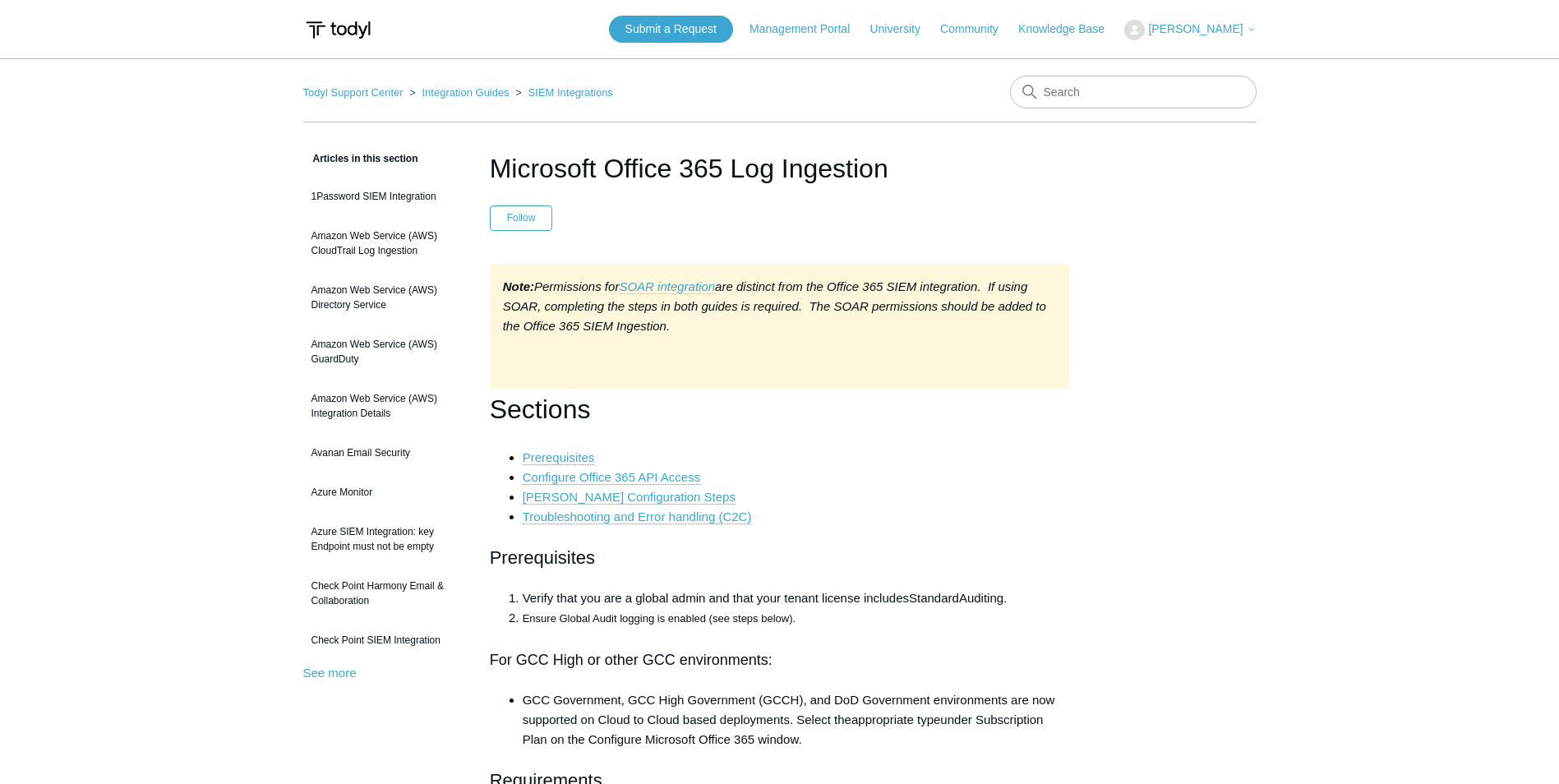
click at [693, 283] on em "SOAR integration" at bounding box center [667, 286] width 97 height 14
